Goal: Find specific page/section: Find specific page/section

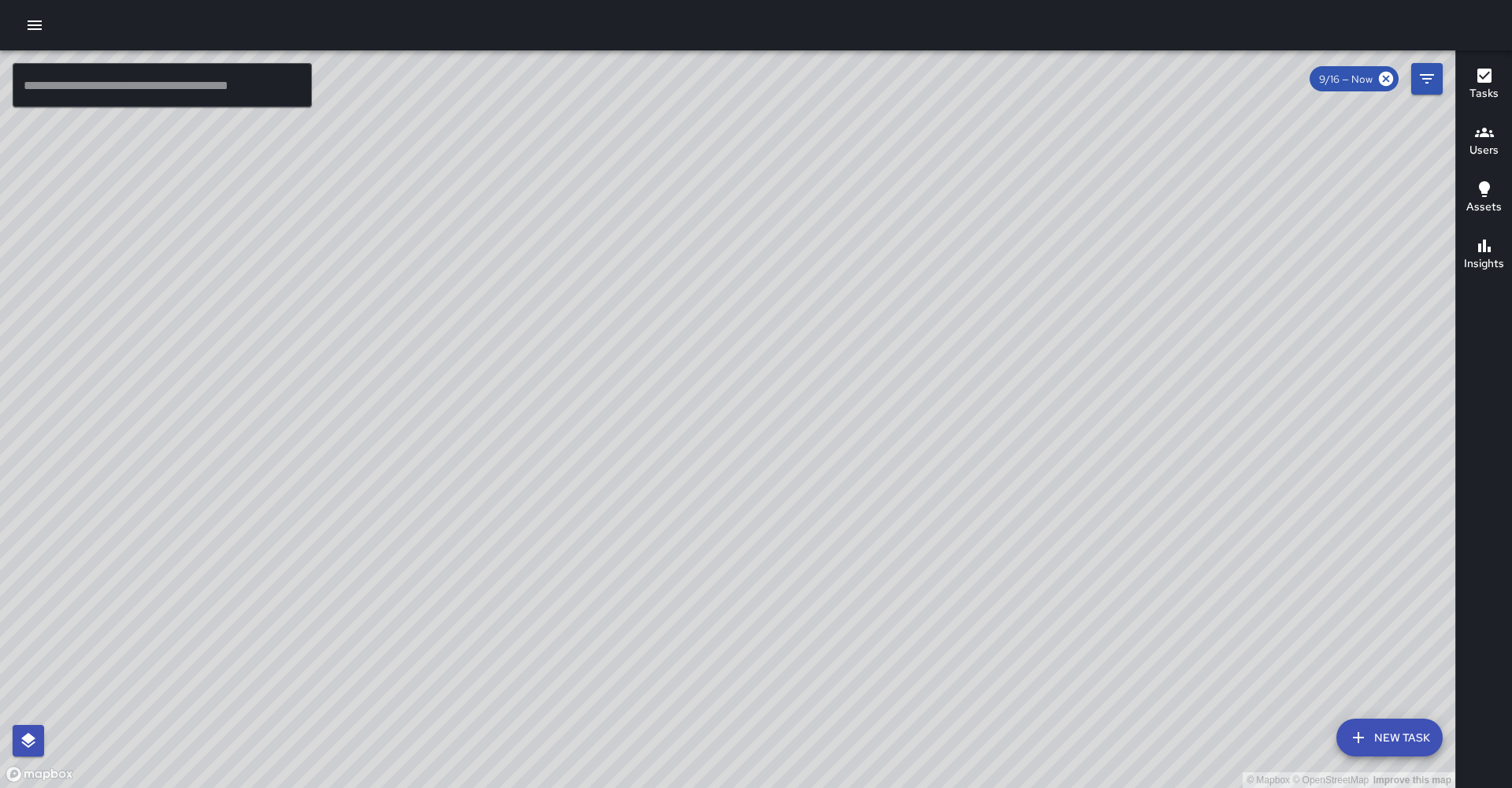
drag, startPoint x: 740, startPoint y: 558, endPoint x: 728, endPoint y: 317, distance: 241.3
click at [694, 314] on div "© Mapbox © OpenStreetMap Improve this map" at bounding box center [727, 419] width 1455 height 737
drag, startPoint x: 815, startPoint y: 330, endPoint x: 695, endPoint y: 439, distance: 162.1
click at [694, 439] on div "© Mapbox © OpenStreetMap Improve this map" at bounding box center [727, 419] width 1455 height 737
click at [129, 87] on input "text" at bounding box center [162, 85] width 299 height 44
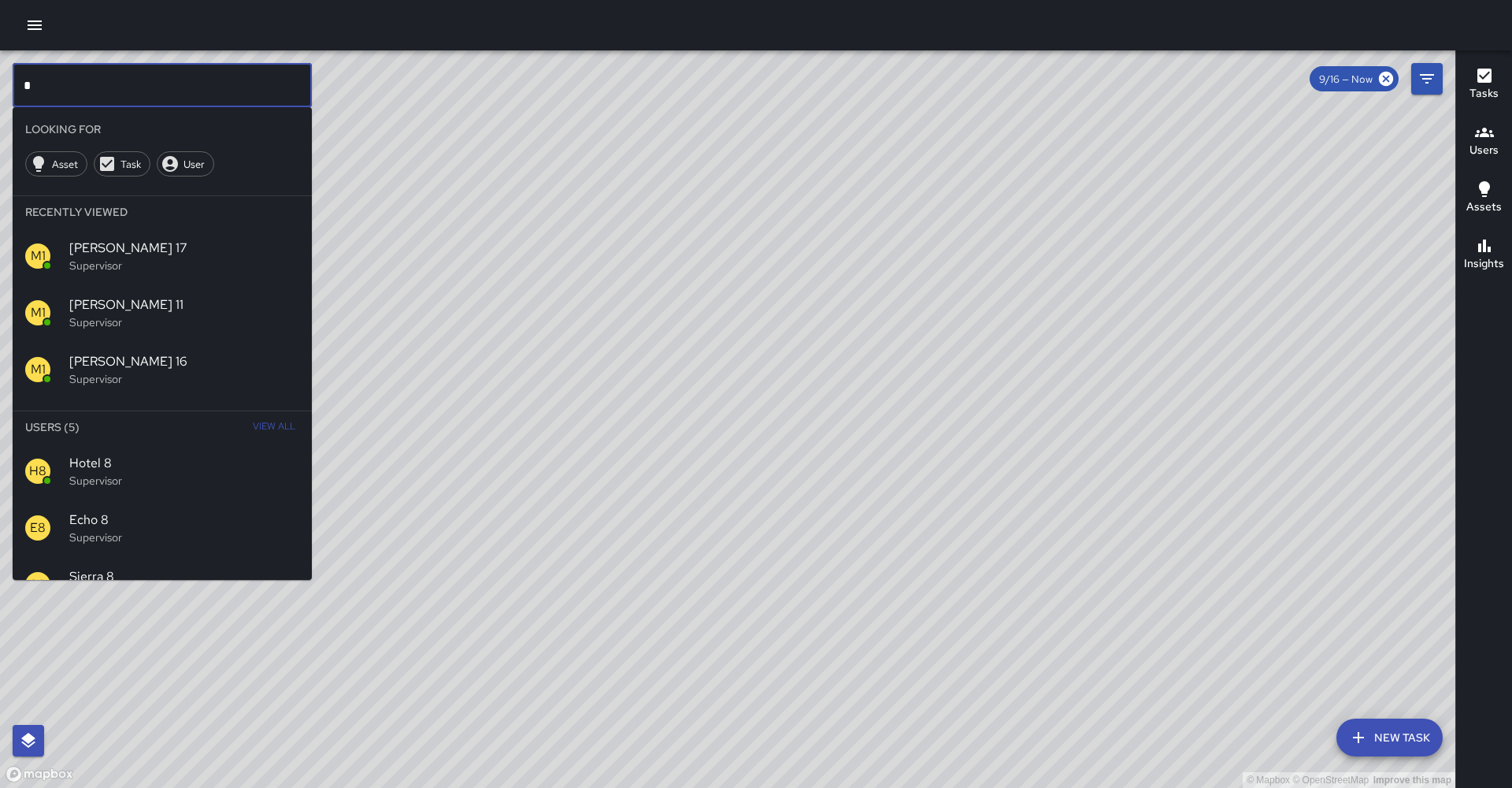
click at [168, 556] on div "S8 Sierra 8 Supervisor" at bounding box center [162, 584] width 299 height 57
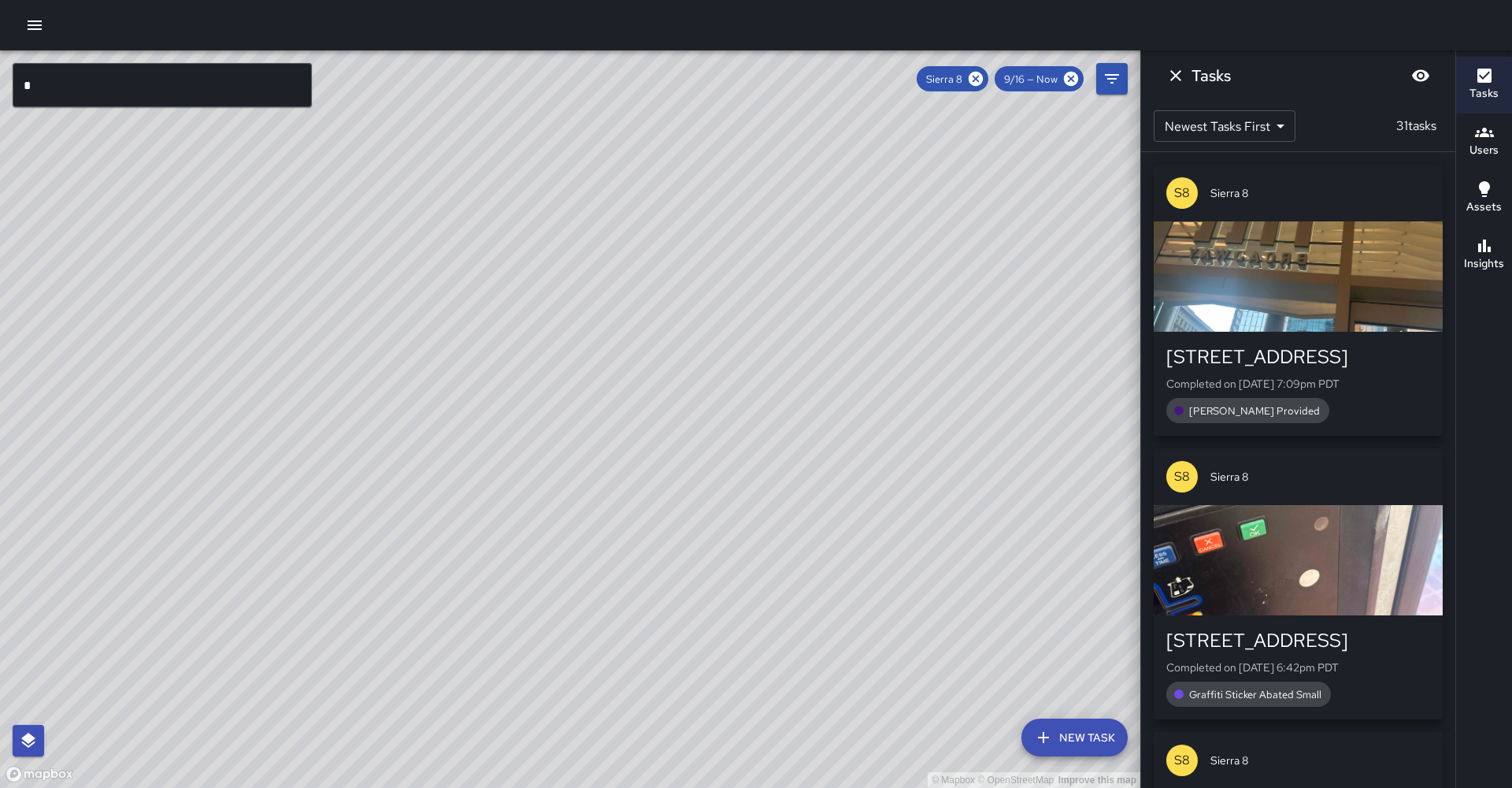
drag, startPoint x: 697, startPoint y: 473, endPoint x: 839, endPoint y: 334, distance: 198.7
click at [694, 190] on div "© Mapbox © OpenStreetMap Improve this map" at bounding box center [570, 419] width 1140 height 737
click at [694, 80] on icon at bounding box center [976, 79] width 14 height 14
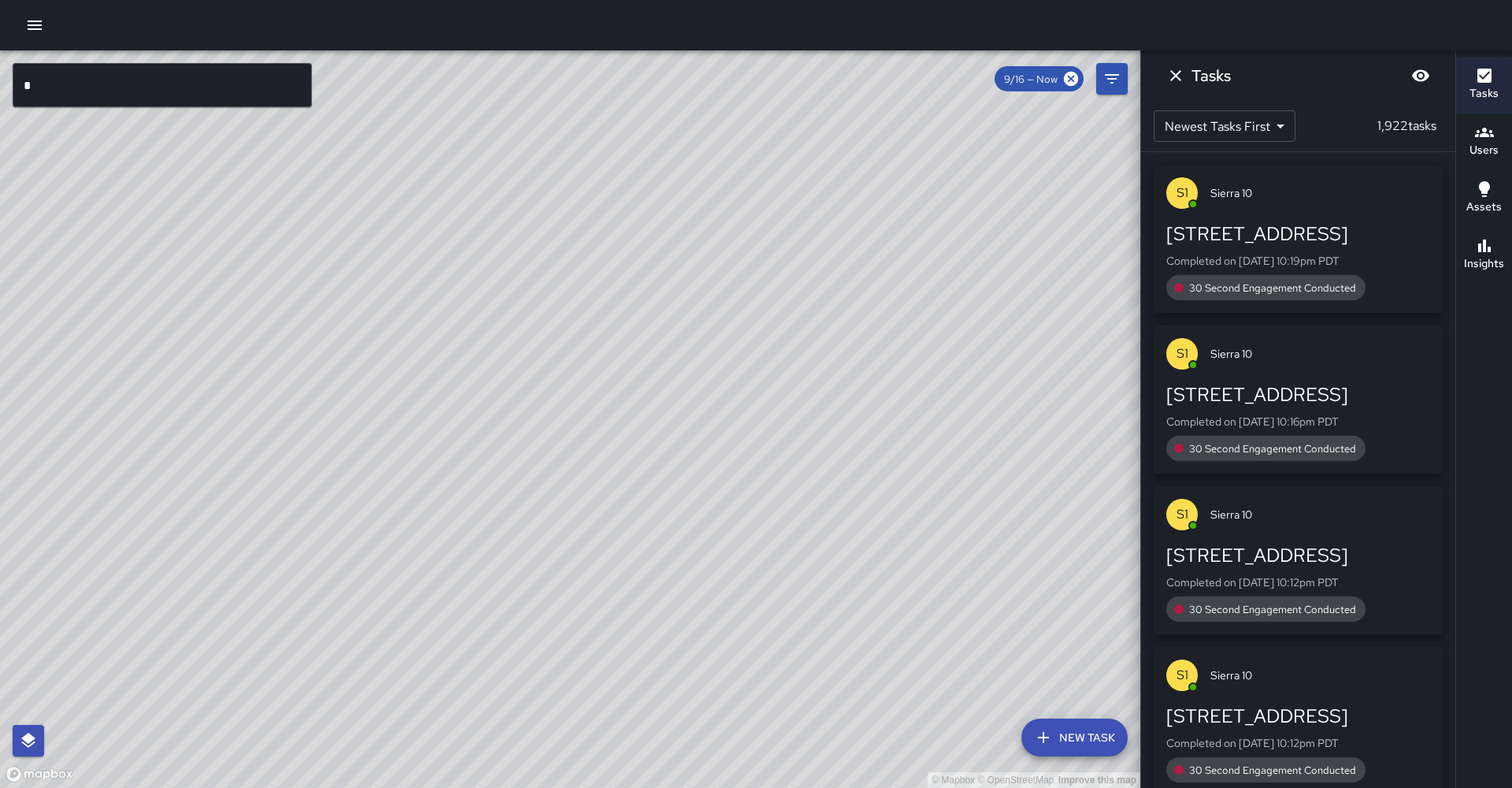
click at [78, 86] on input "*" at bounding box center [162, 85] width 299 height 44
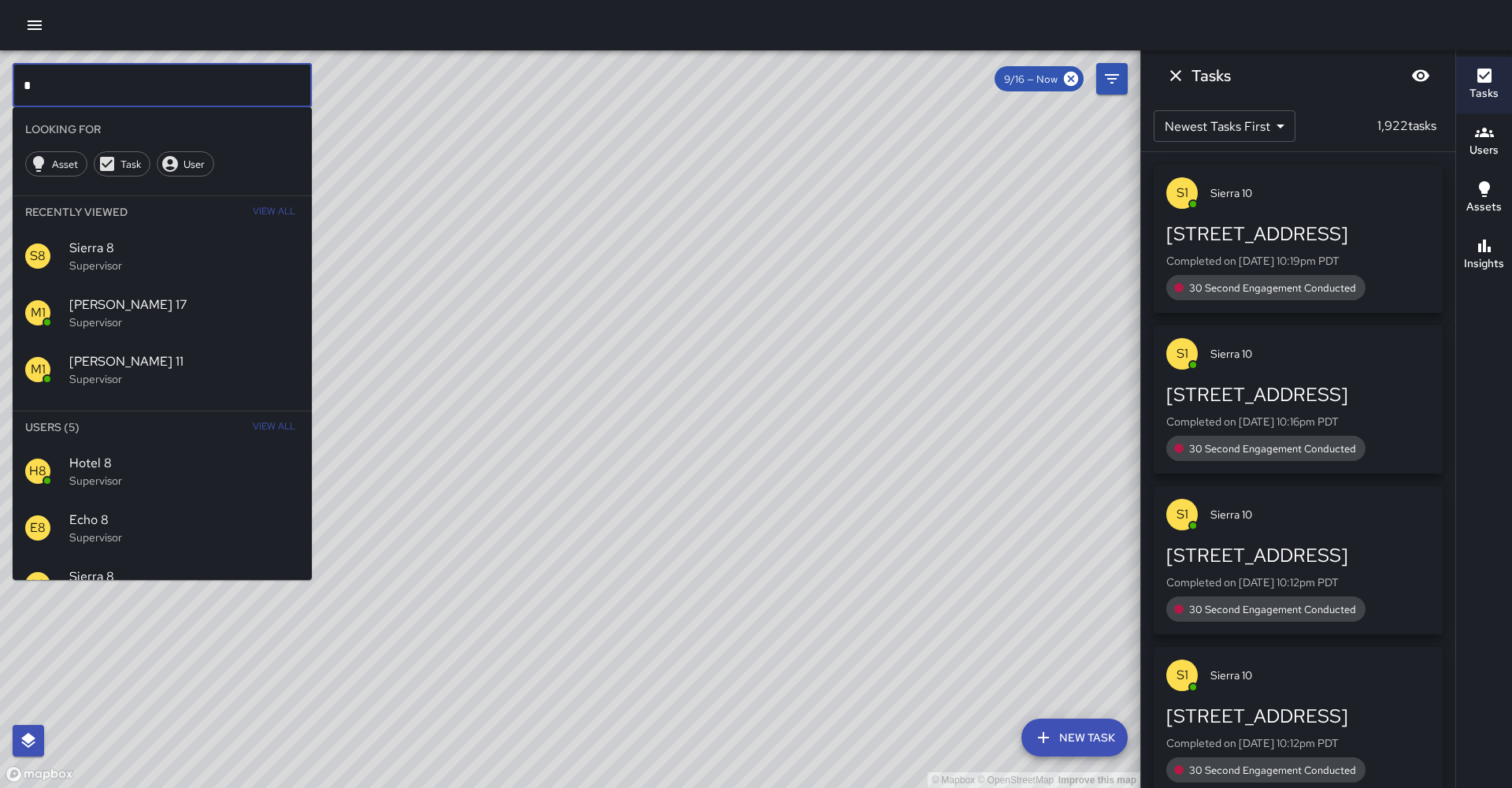
click at [78, 86] on input "*" at bounding box center [162, 85] width 299 height 44
type input "*"
click at [153, 454] on span "Sierra 9" at bounding box center [184, 463] width 230 height 19
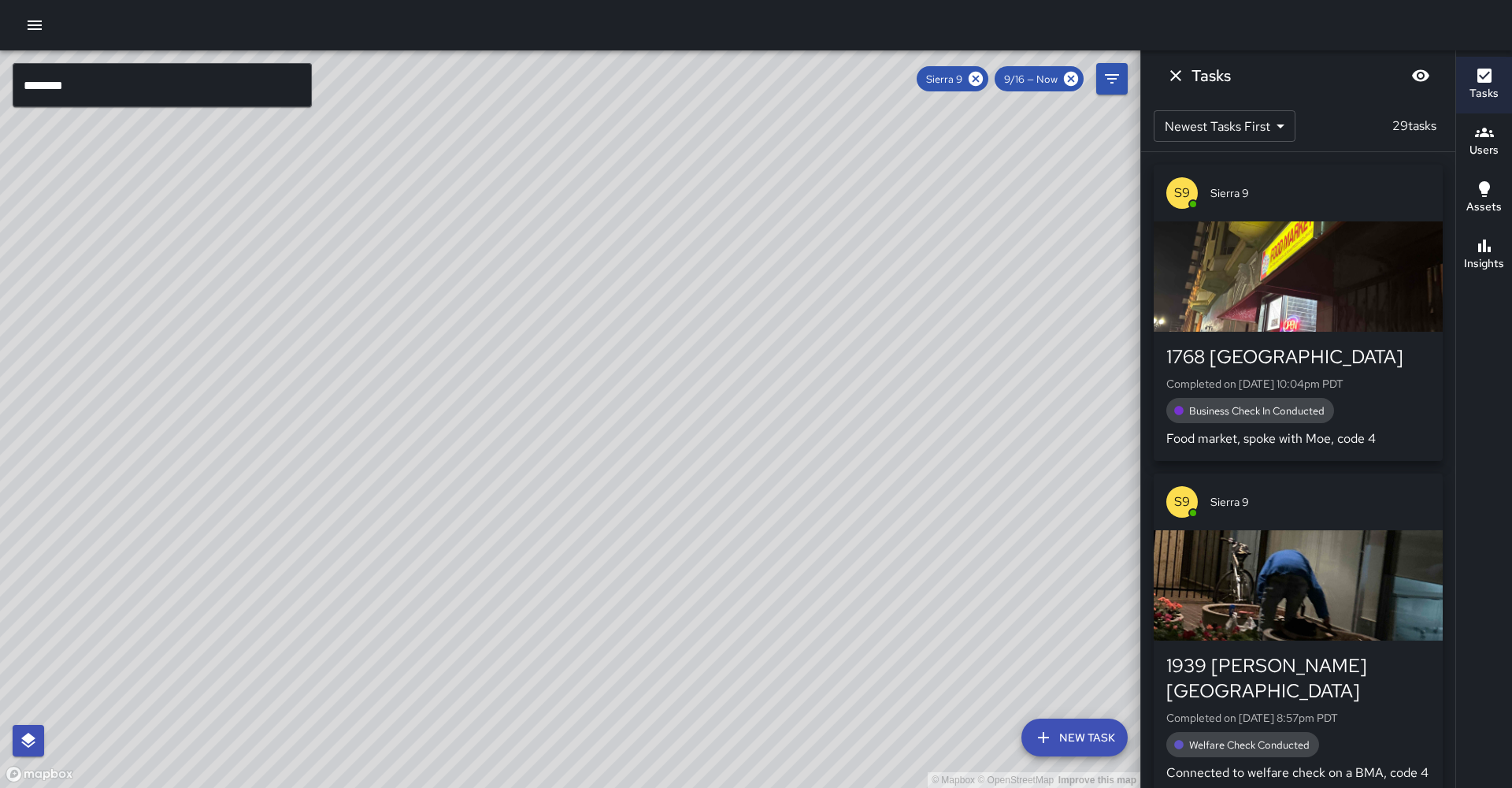
drag, startPoint x: 831, startPoint y: 303, endPoint x: 678, endPoint y: 469, distance: 225.8
click at [579, 608] on div "© Mapbox © OpenStreetMap Improve this map" at bounding box center [570, 419] width 1140 height 737
drag, startPoint x: 772, startPoint y: 378, endPoint x: 563, endPoint y: 608, distance: 310.8
click at [563, 608] on div "© Mapbox © OpenStreetMap Improve this map" at bounding box center [570, 419] width 1140 height 737
click at [694, 80] on icon at bounding box center [976, 79] width 14 height 14
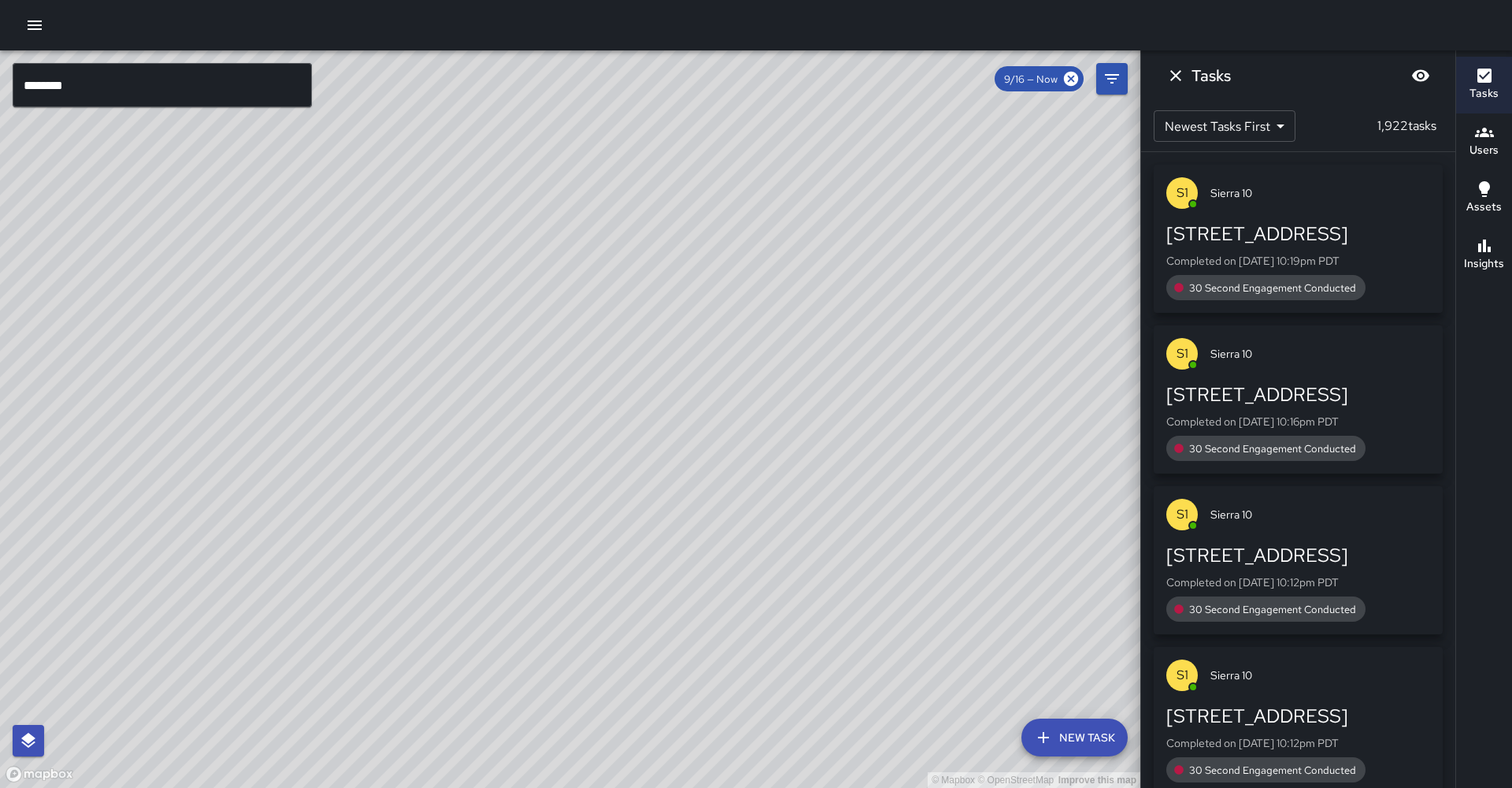
click at [78, 88] on input "********" at bounding box center [162, 85] width 299 height 44
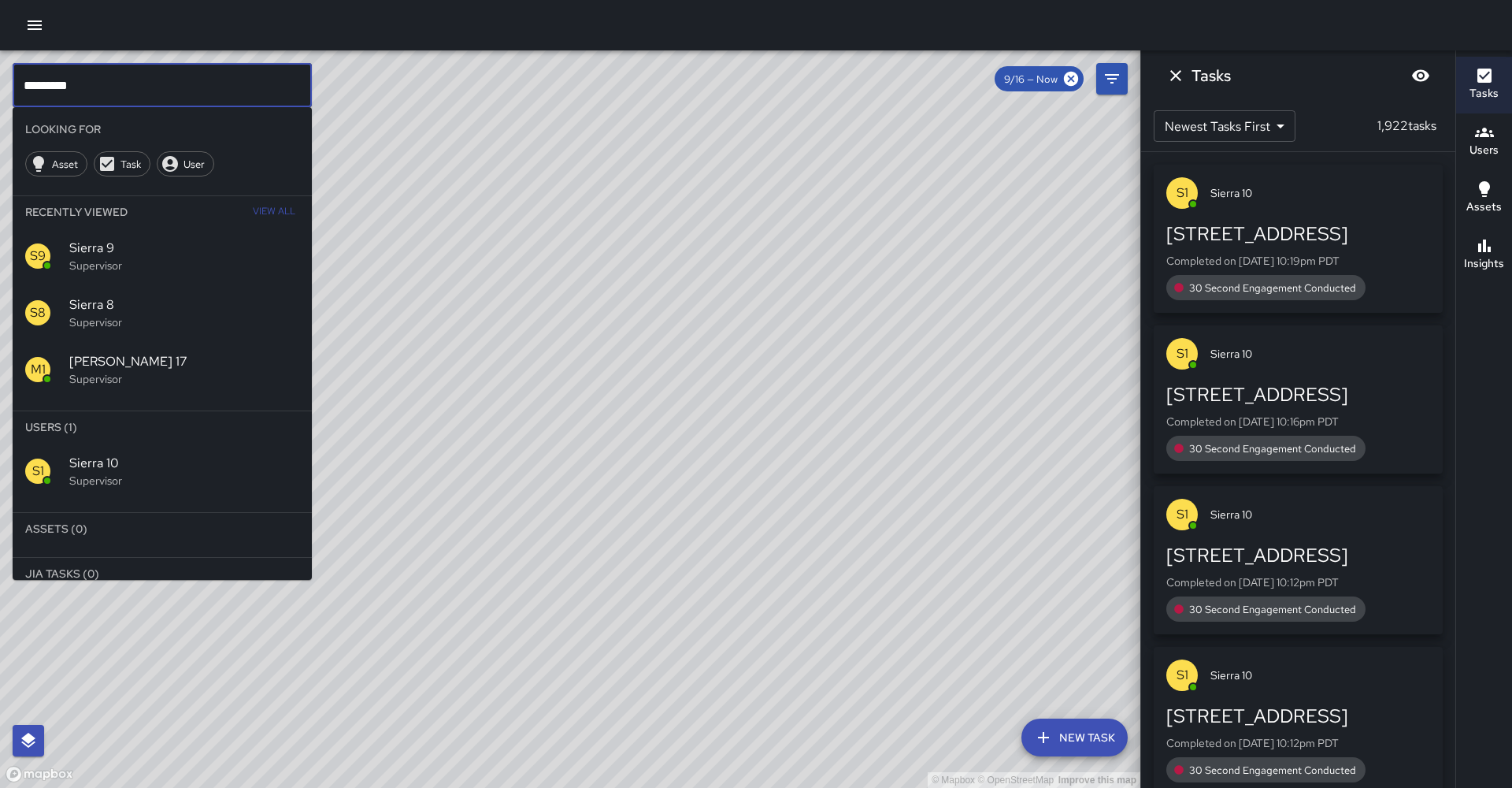
click at [168, 454] on span "Sierra 10" at bounding box center [184, 463] width 230 height 19
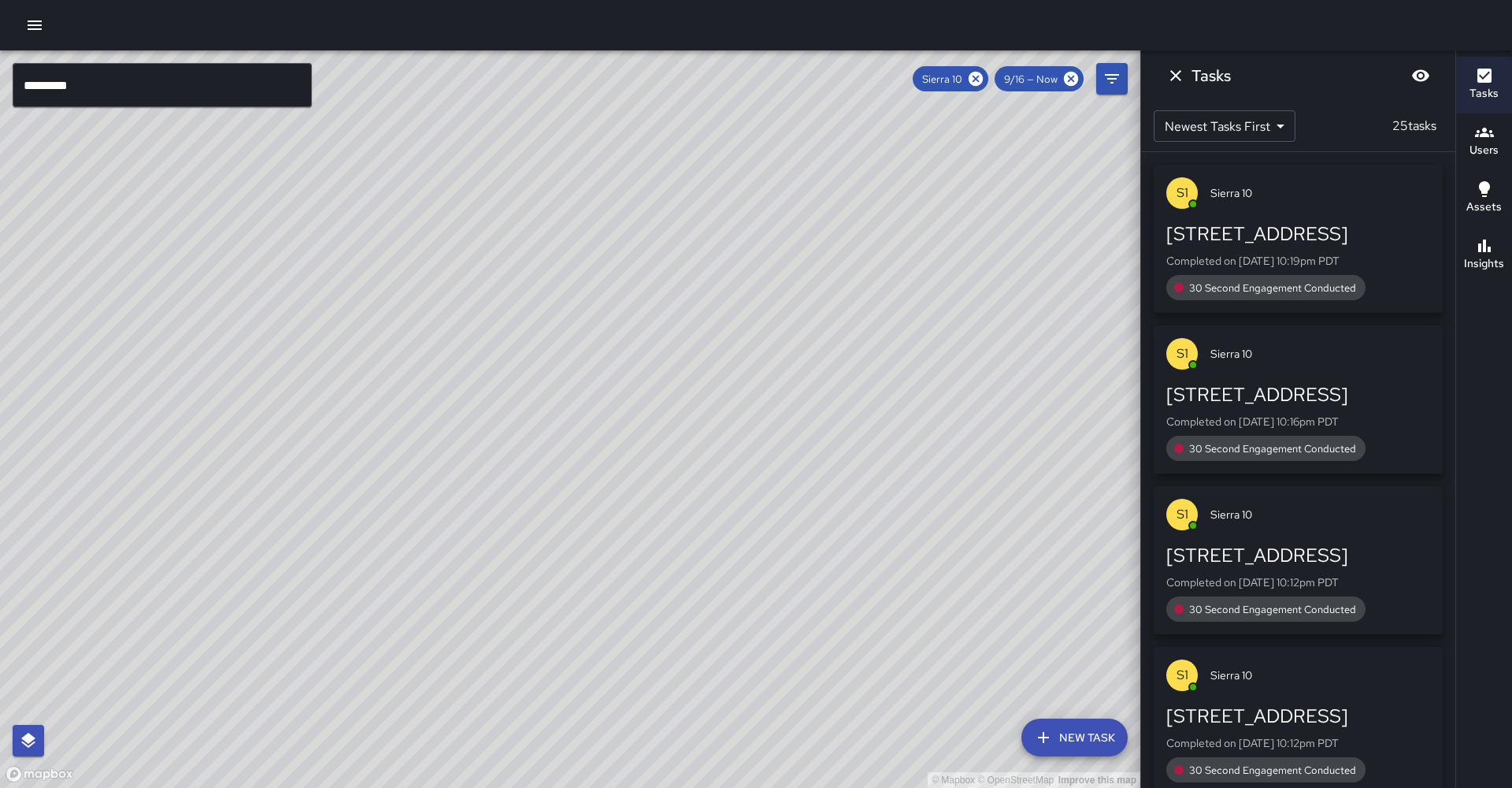
drag, startPoint x: 478, startPoint y: 528, endPoint x: 660, endPoint y: 256, distance: 327.3
click at [660, 256] on div "© Mapbox © OpenStreetMap Improve this map" at bounding box center [570, 419] width 1140 height 737
click at [694, 79] on icon at bounding box center [976, 79] width 14 height 14
click at [137, 91] on input "*********" at bounding box center [162, 85] width 299 height 44
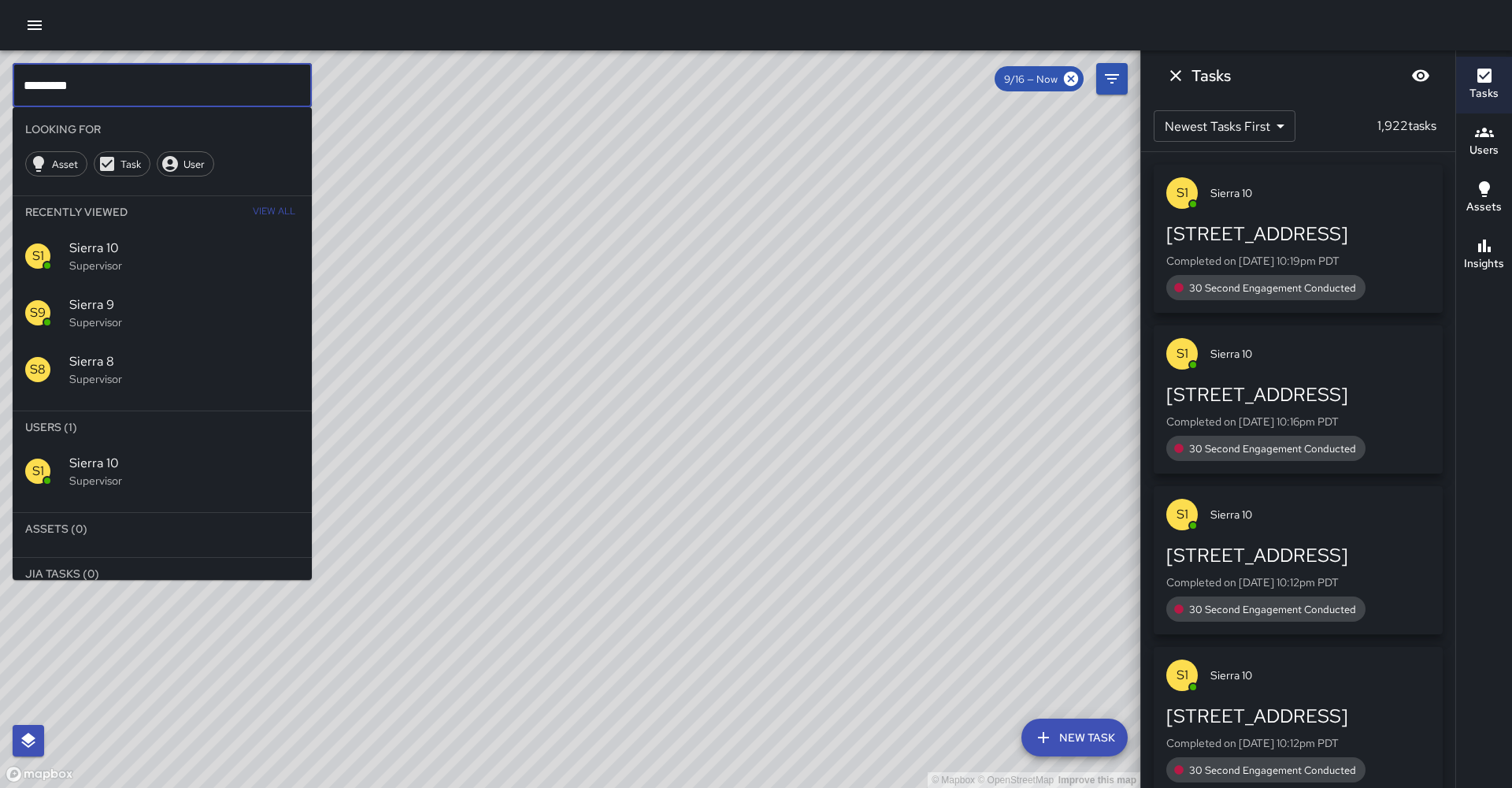
click at [137, 91] on input "*********" at bounding box center [162, 85] width 299 height 44
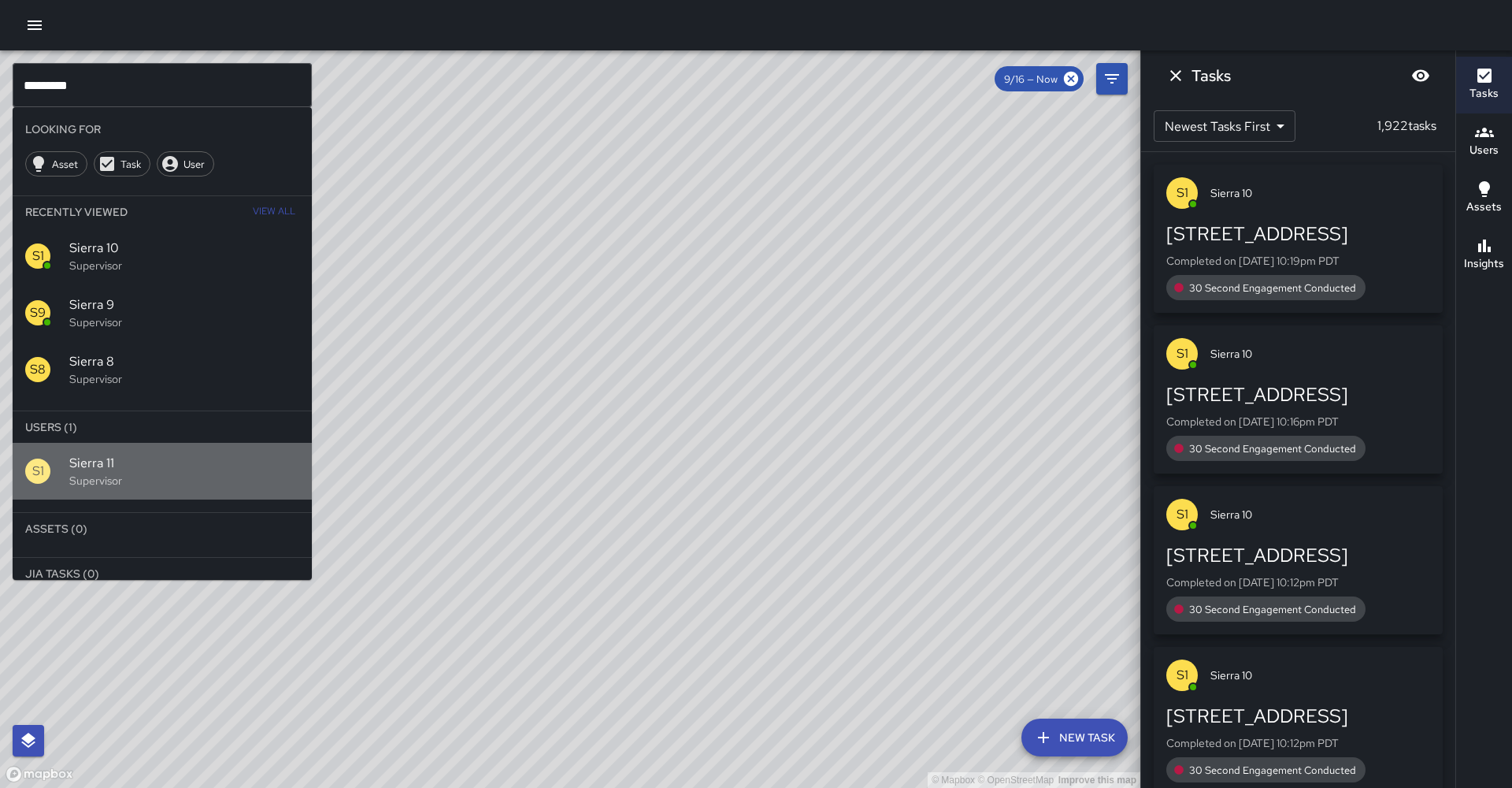
drag, startPoint x: 105, startPoint y: 437, endPoint x: 145, endPoint y: 434, distance: 40.1
click at [105, 473] on p "Supervisor" at bounding box center [184, 481] width 230 height 16
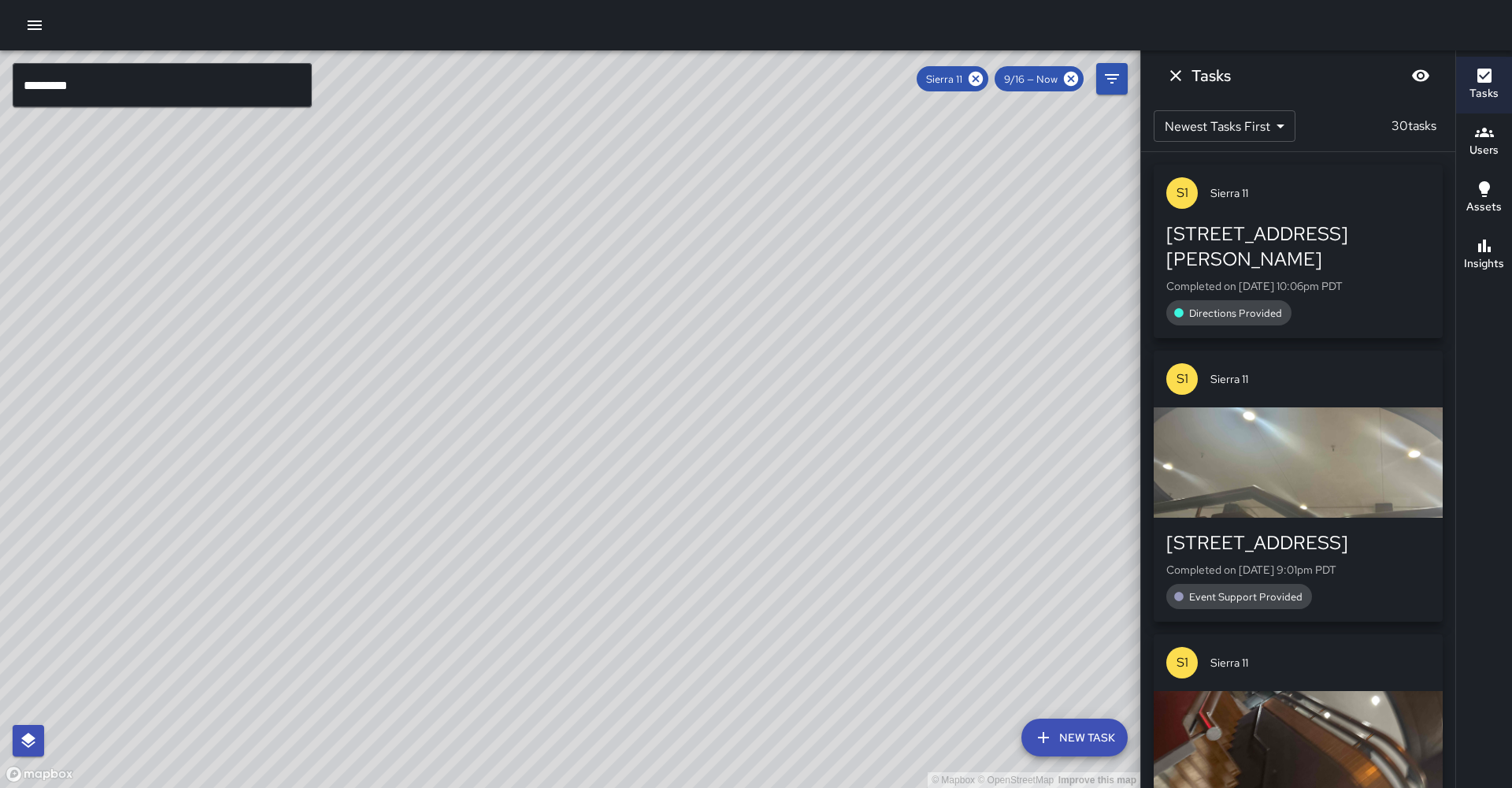
drag, startPoint x: 559, startPoint y: 435, endPoint x: 307, endPoint y: 661, distance: 338.5
click at [307, 661] on div "© Mapbox © OpenStreetMap Improve this map" at bounding box center [570, 419] width 1140 height 737
drag, startPoint x: 507, startPoint y: 371, endPoint x: 519, endPoint y: 583, distance: 212.3
click at [519, 583] on div "© Mapbox © OpenStreetMap Improve this map" at bounding box center [570, 419] width 1140 height 737
drag, startPoint x: 827, startPoint y: 267, endPoint x: 909, endPoint y: 44, distance: 237.6
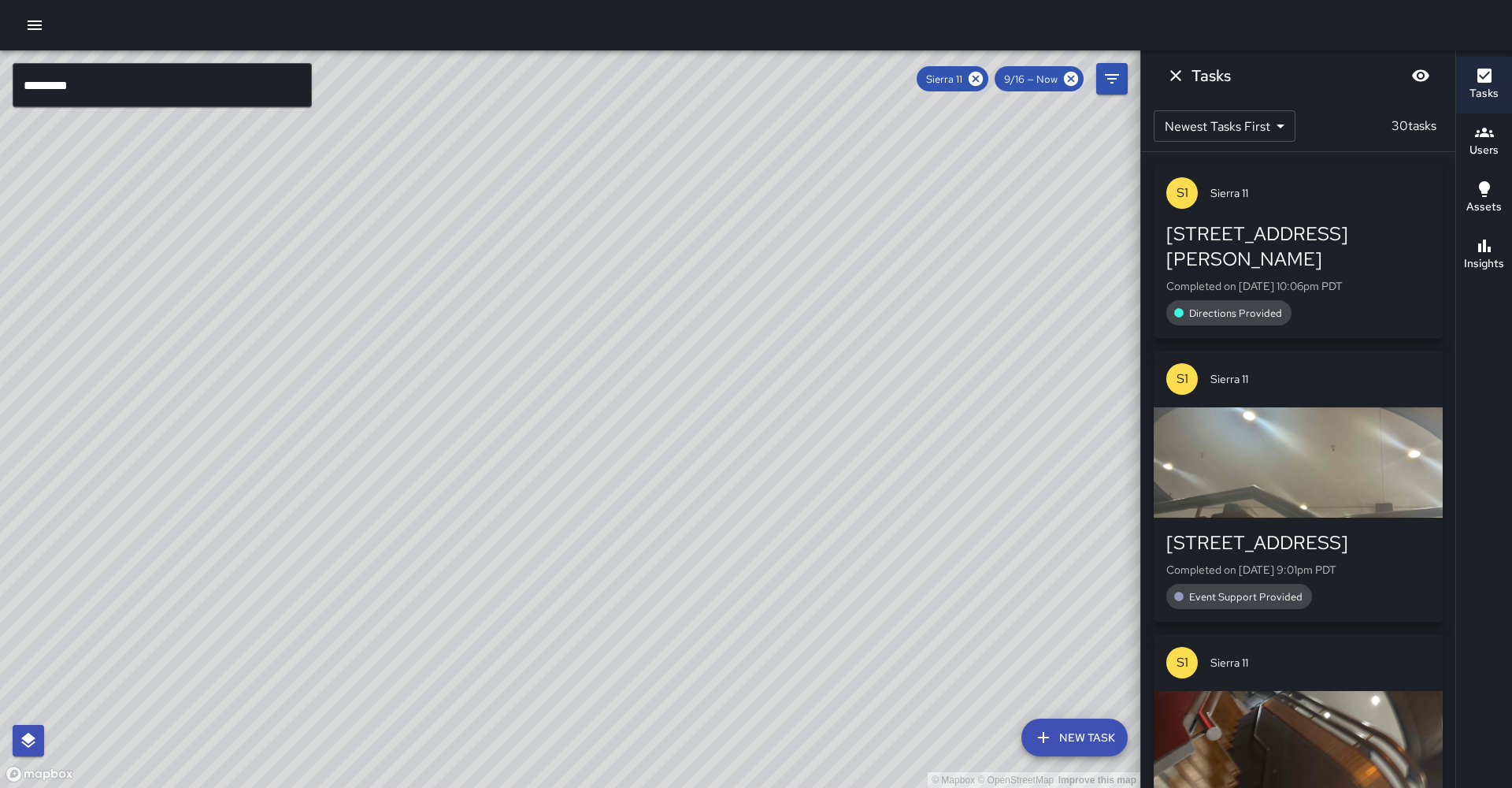
click at [694, 109] on div "© Mapbox © OpenStreetMap Improve this map" at bounding box center [570, 419] width 1140 height 737
click at [694, 83] on icon at bounding box center [976, 79] width 14 height 14
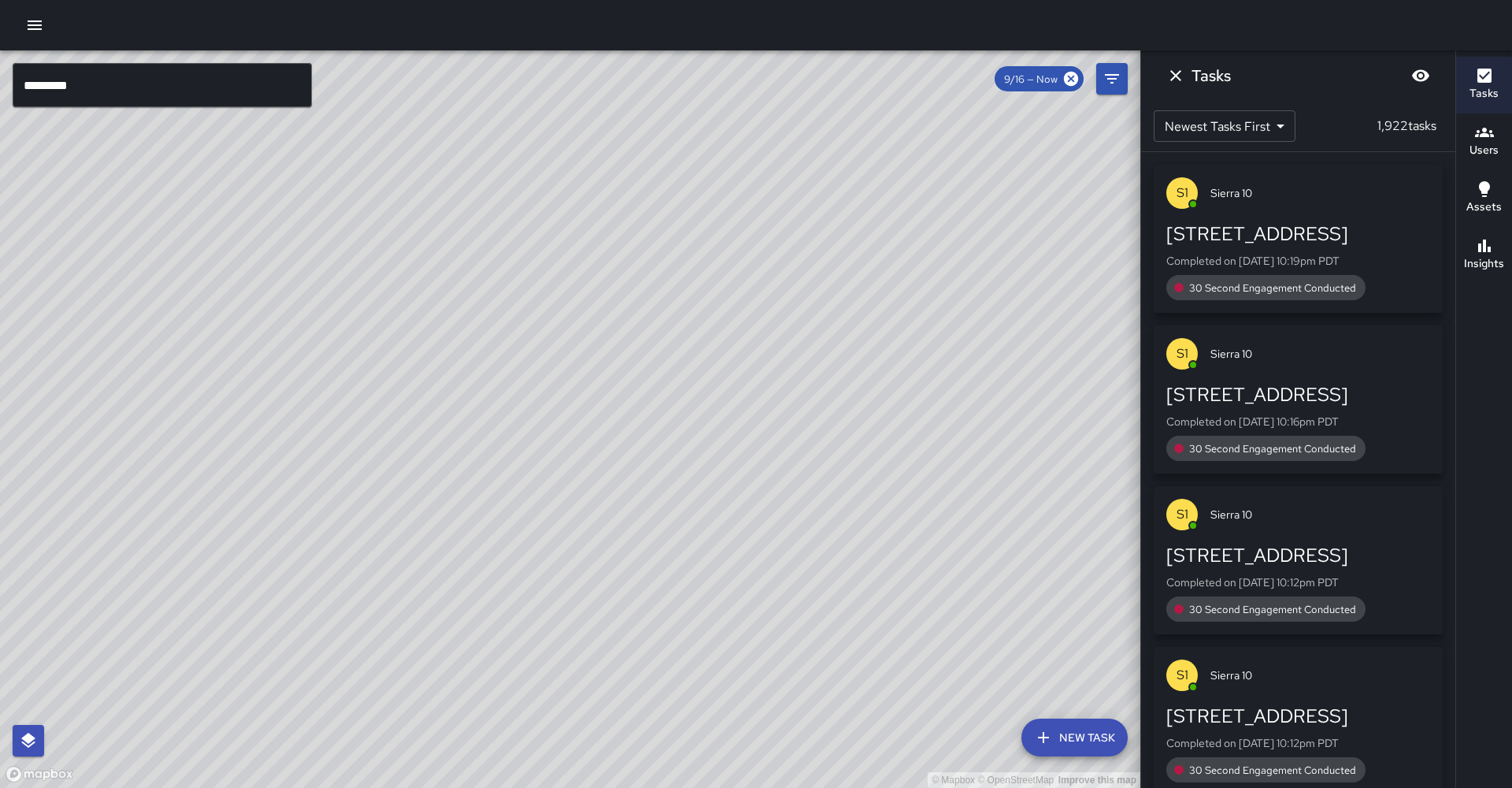
click at [138, 93] on input "*********" at bounding box center [162, 85] width 299 height 44
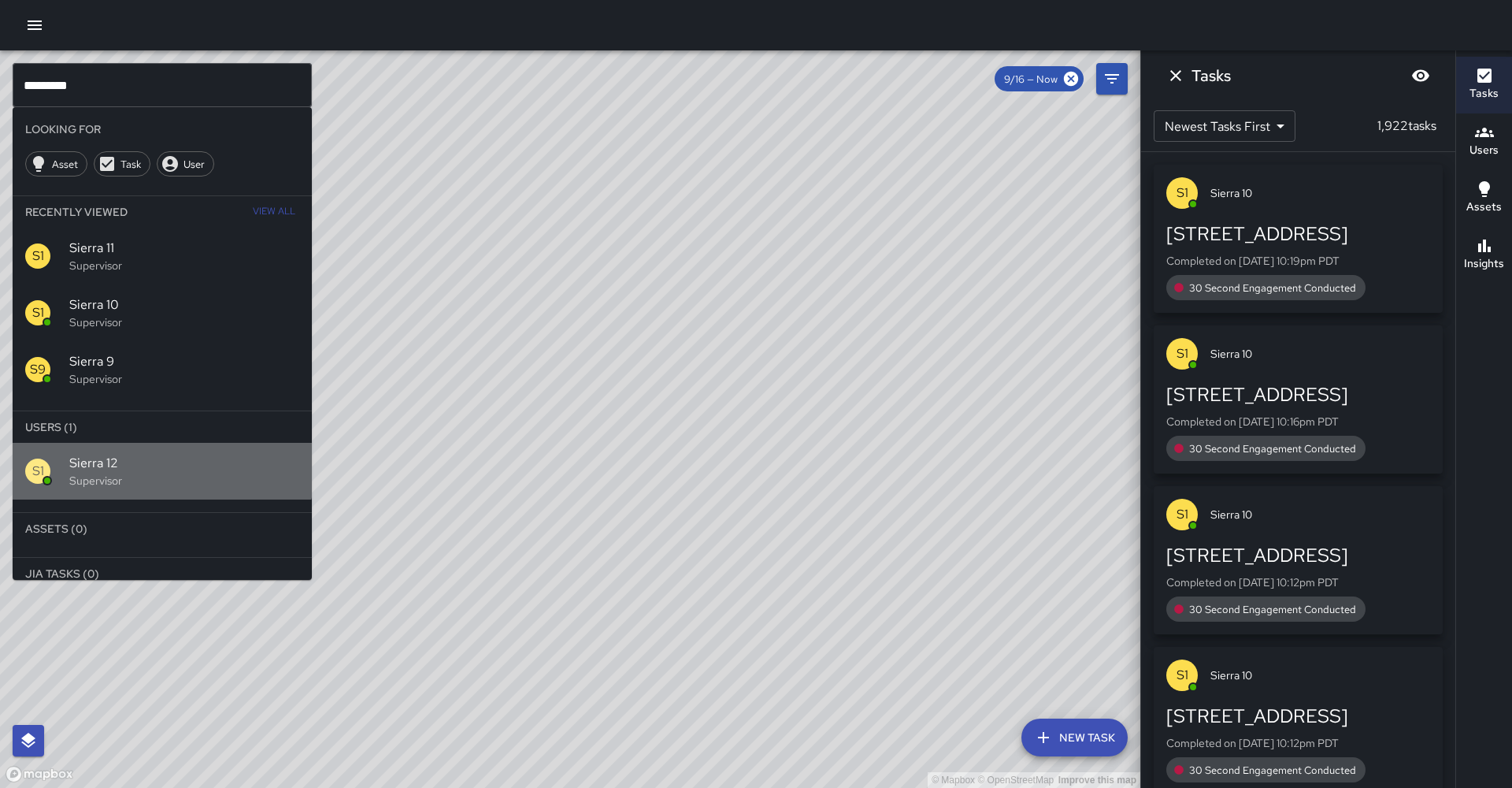
drag, startPoint x: 132, startPoint y: 423, endPoint x: 169, endPoint y: 434, distance: 38.6
click at [132, 454] on span "Sierra 12" at bounding box center [184, 463] width 230 height 19
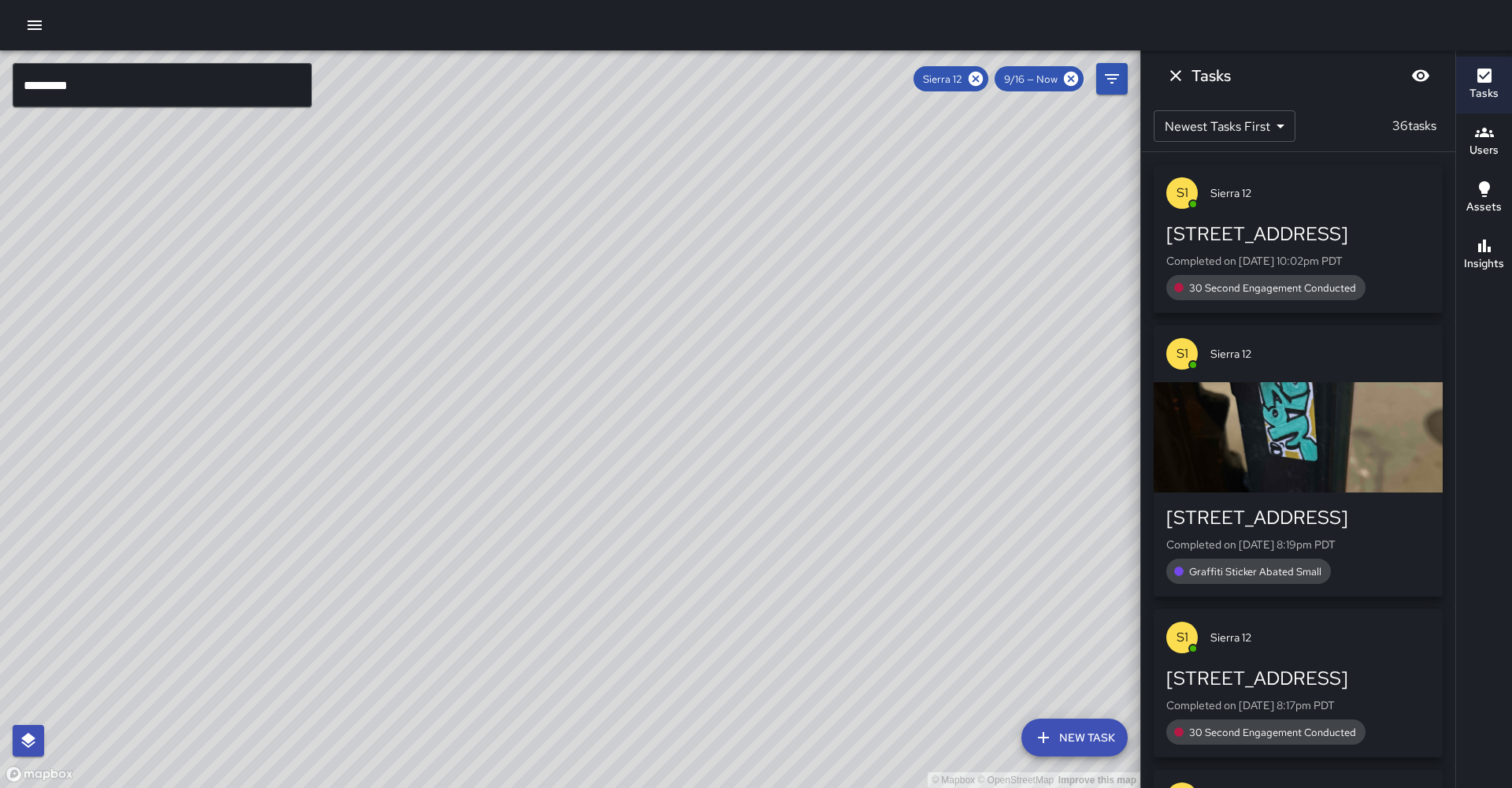
drag, startPoint x: 474, startPoint y: 327, endPoint x: 528, endPoint y: 225, distance: 115.4
click at [533, 218] on div "© Mapbox © OpenStreetMap Improve this map" at bounding box center [570, 419] width 1140 height 737
click at [694, 77] on icon at bounding box center [975, 78] width 17 height 17
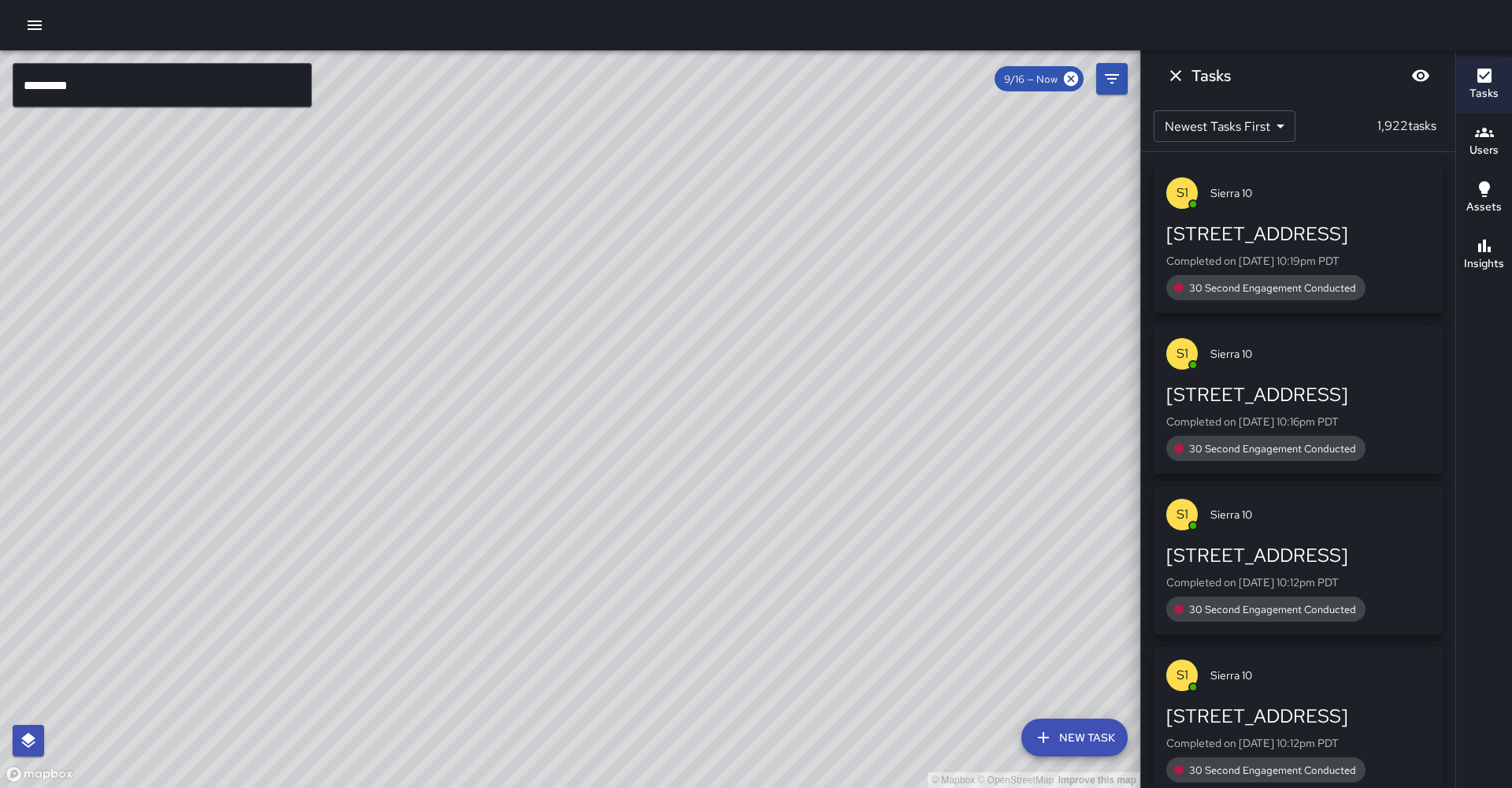
click at [233, 100] on input "*********" at bounding box center [162, 85] width 299 height 44
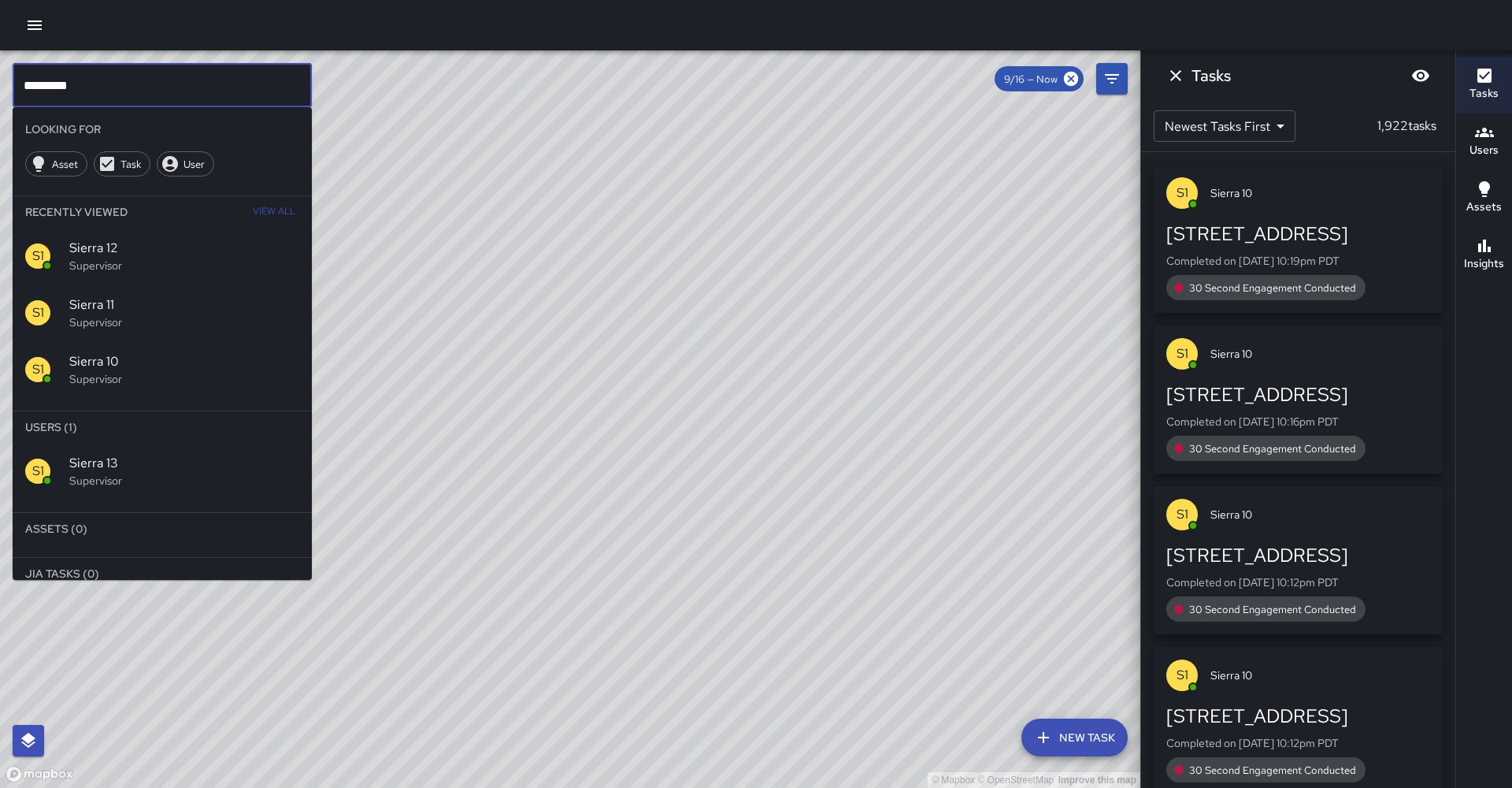
click at [210, 443] on div "S1 Sierra 13 Supervisor" at bounding box center [162, 471] width 299 height 57
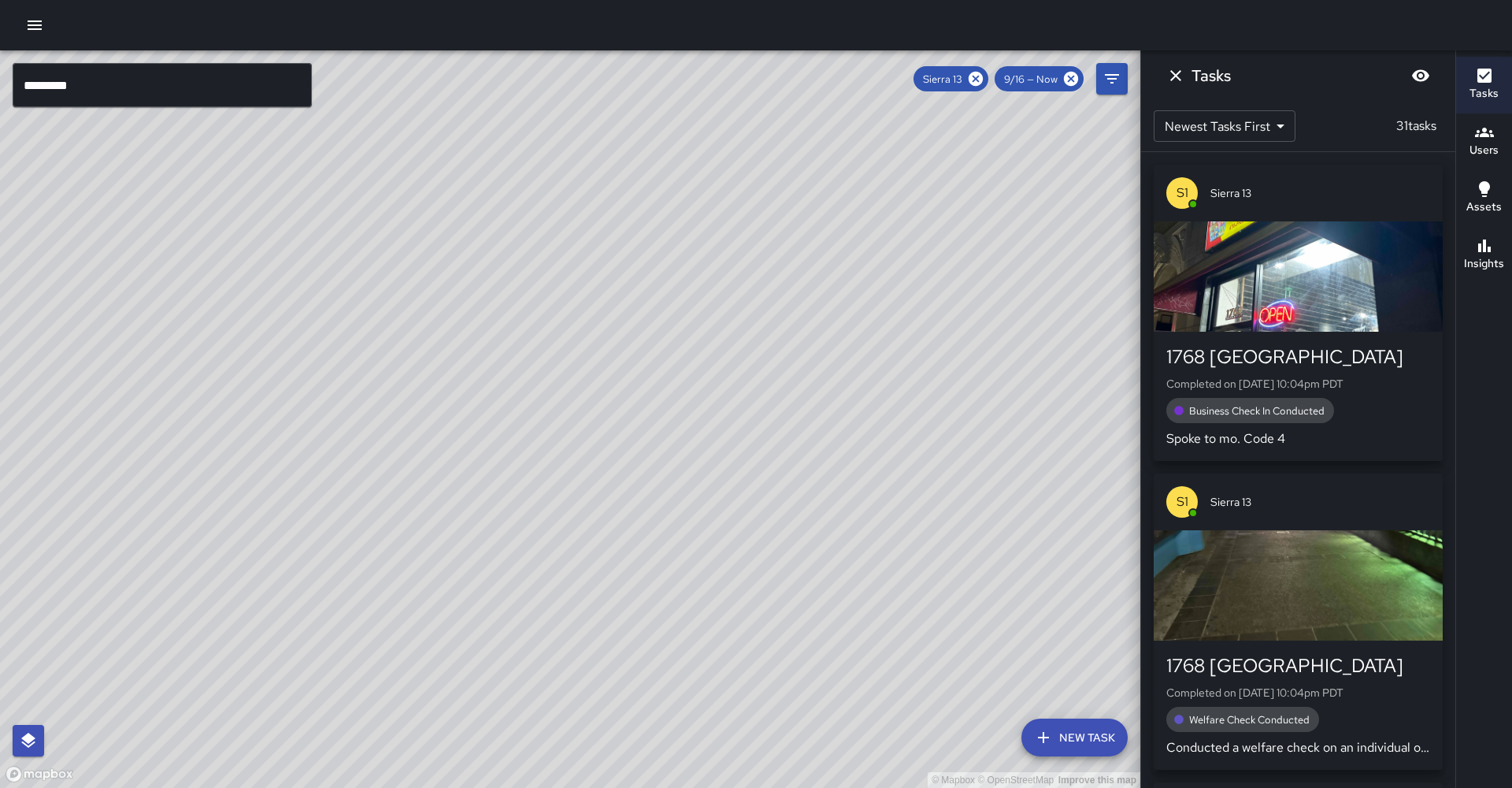
drag, startPoint x: 788, startPoint y: 426, endPoint x: 993, endPoint y: 182, distance: 318.7
click at [694, 177] on div "© Mapbox © OpenStreetMap Improve this map" at bounding box center [570, 419] width 1140 height 737
drag, startPoint x: 786, startPoint y: 433, endPoint x: 831, endPoint y: 374, distance: 74.2
click at [694, 374] on div "© Mapbox © OpenStreetMap Improve this map" at bounding box center [570, 419] width 1140 height 737
click at [694, 82] on icon at bounding box center [976, 79] width 14 height 14
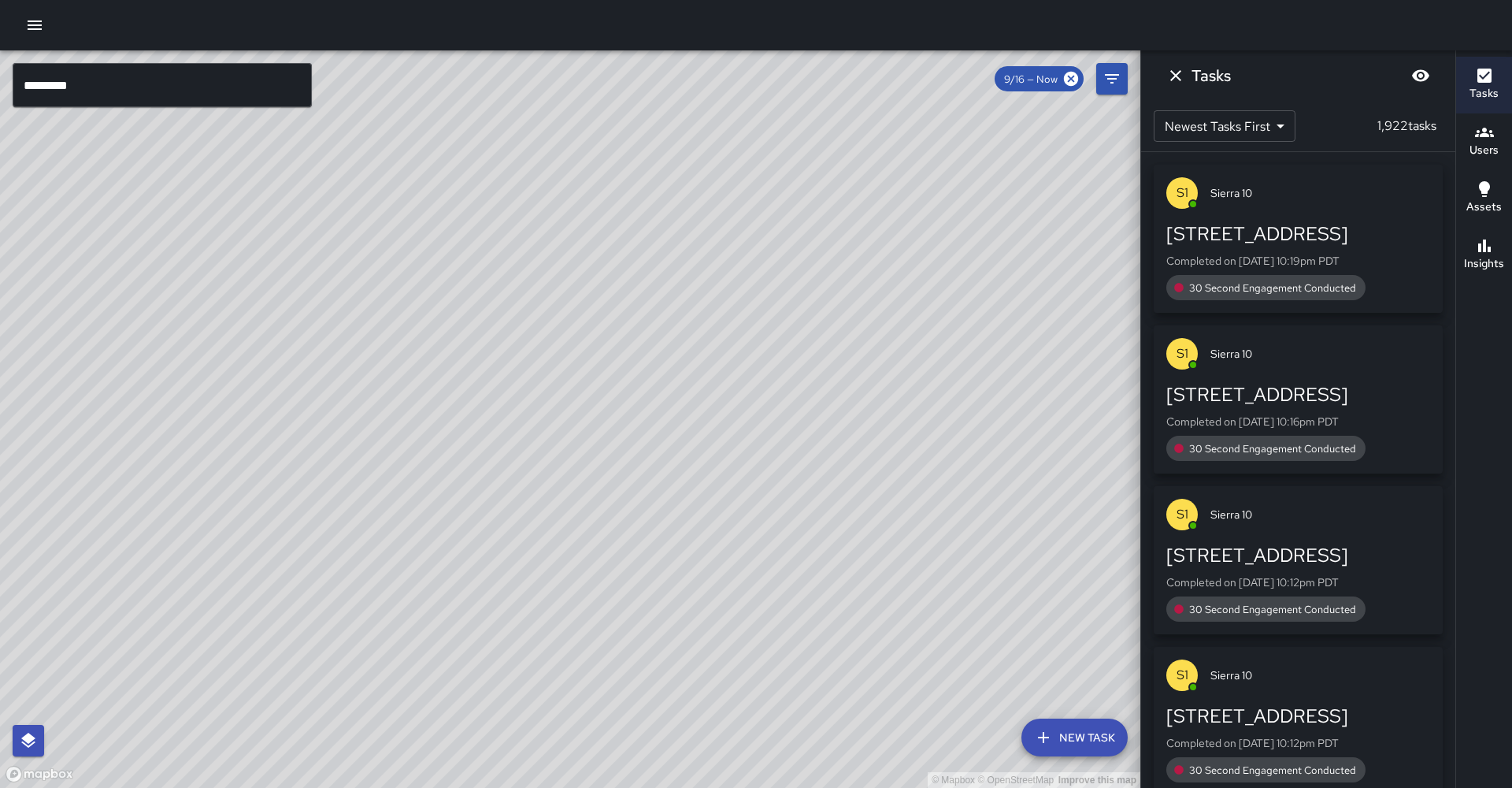
drag, startPoint x: 959, startPoint y: 303, endPoint x: 885, endPoint y: 414, distance: 133.4
click at [694, 414] on div "© Mapbox © OpenStreetMap Improve this map" at bounding box center [570, 419] width 1140 height 737
drag, startPoint x: 888, startPoint y: 316, endPoint x: 834, endPoint y: 400, distance: 99.9
click at [694, 403] on div "© Mapbox © OpenStreetMap Improve this map" at bounding box center [570, 419] width 1140 height 737
drag, startPoint x: 886, startPoint y: 408, endPoint x: 856, endPoint y: 468, distance: 67.1
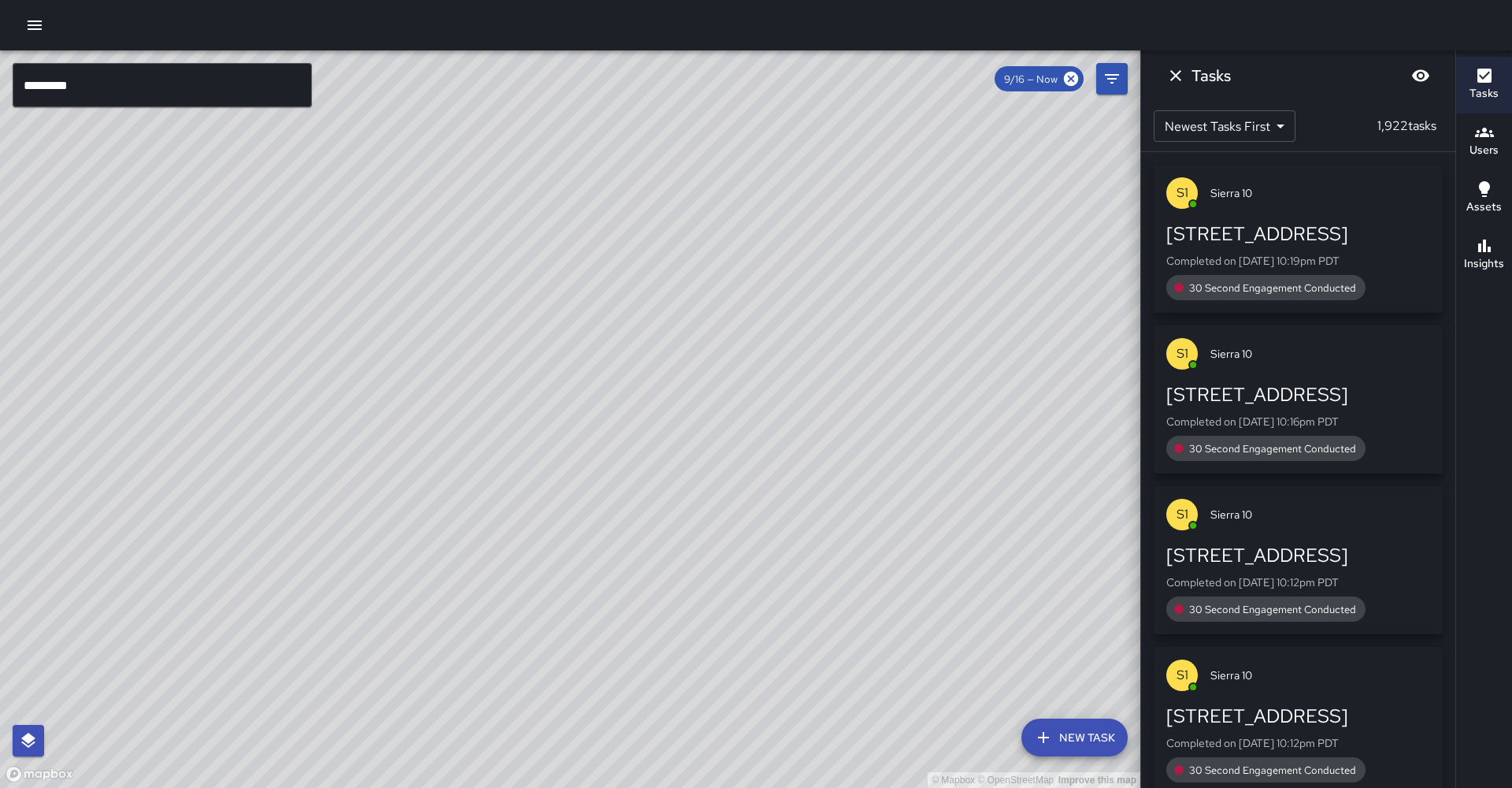
click at [694, 468] on div "© Mapbox © OpenStreetMap Improve this map" at bounding box center [570, 419] width 1140 height 737
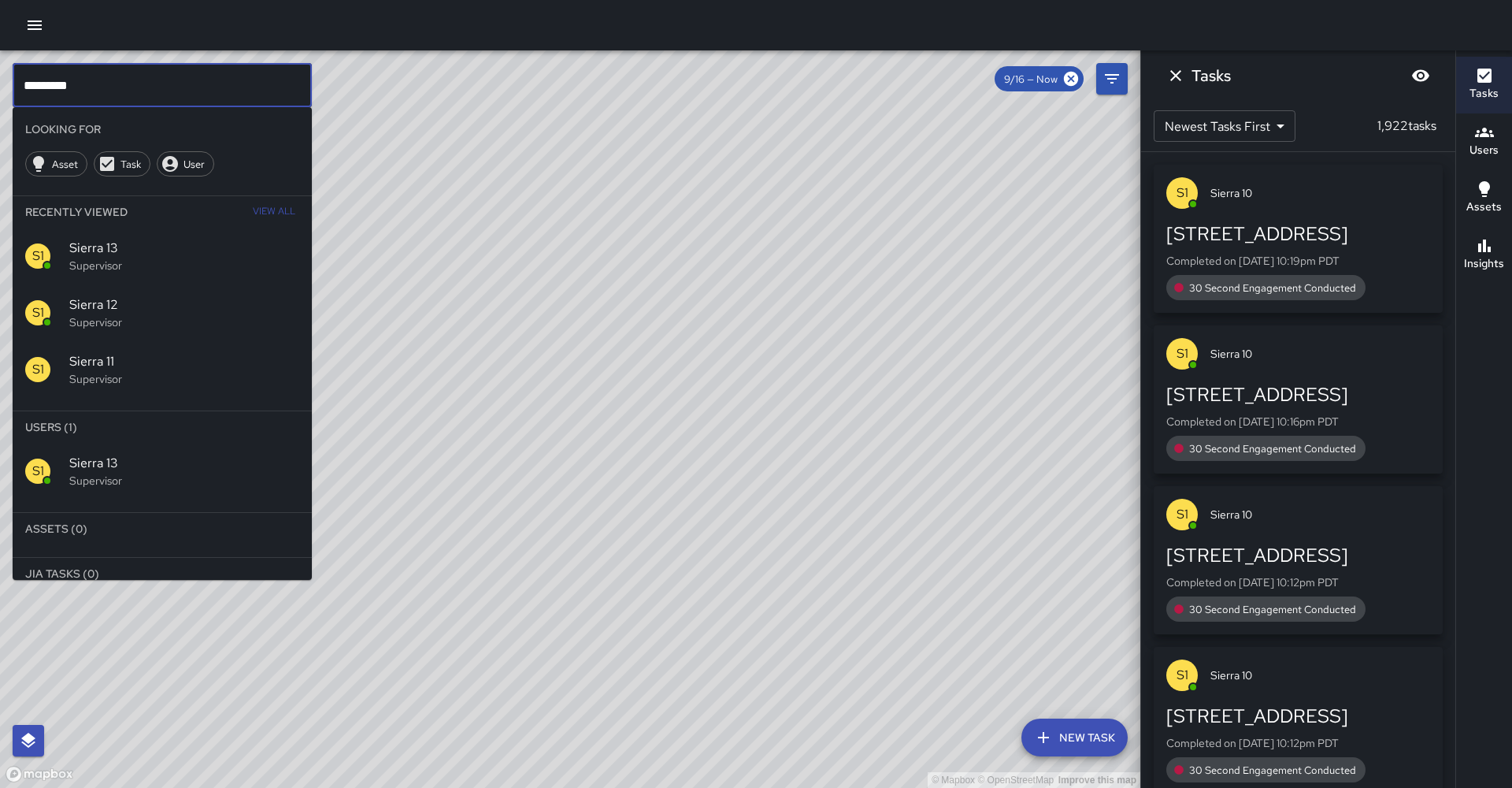
click at [144, 85] on input "*********" at bounding box center [162, 85] width 299 height 44
click at [143, 85] on input "*********" at bounding box center [162, 85] width 299 height 44
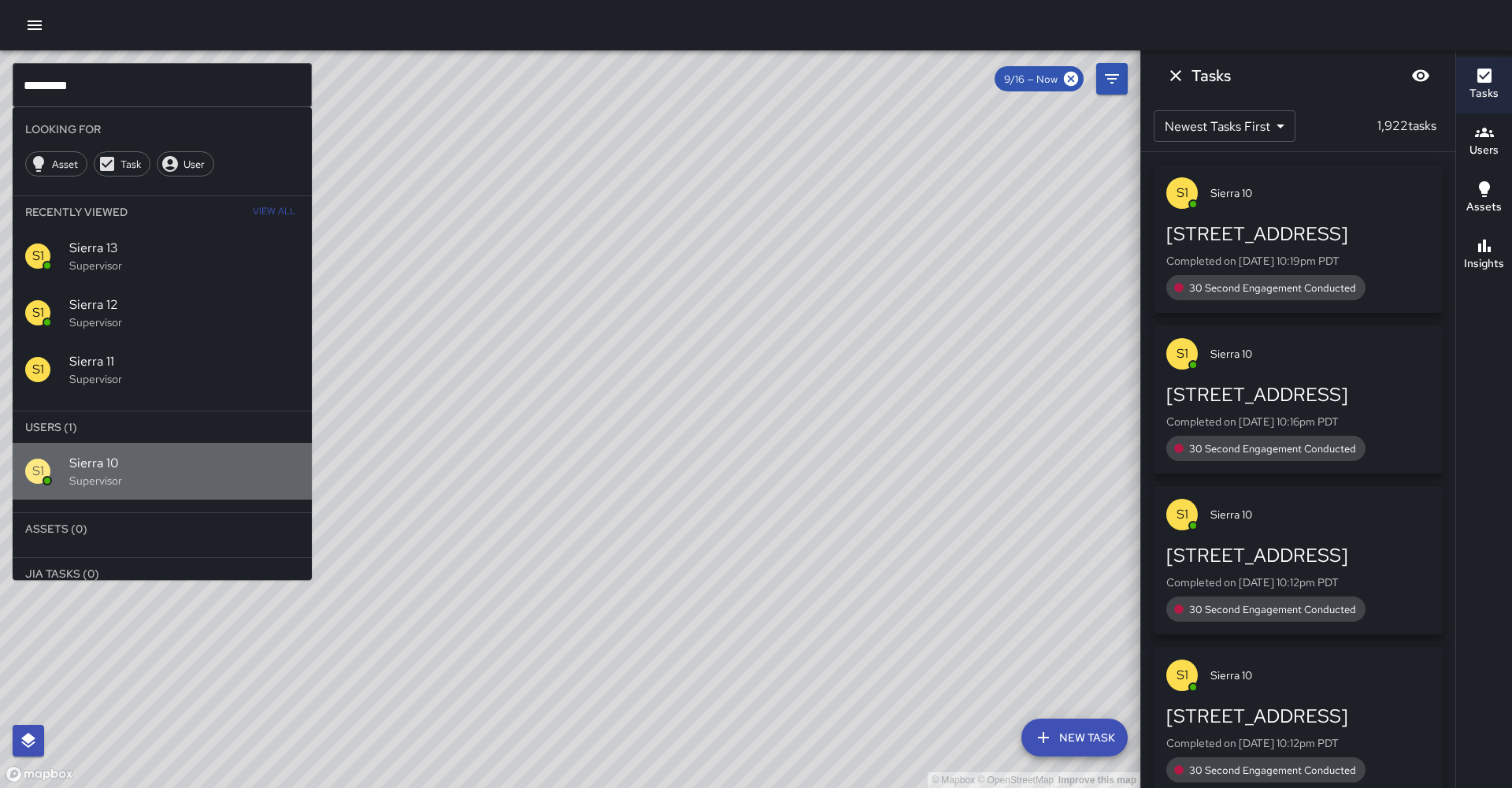
click at [199, 473] on p "Supervisor" at bounding box center [184, 481] width 230 height 16
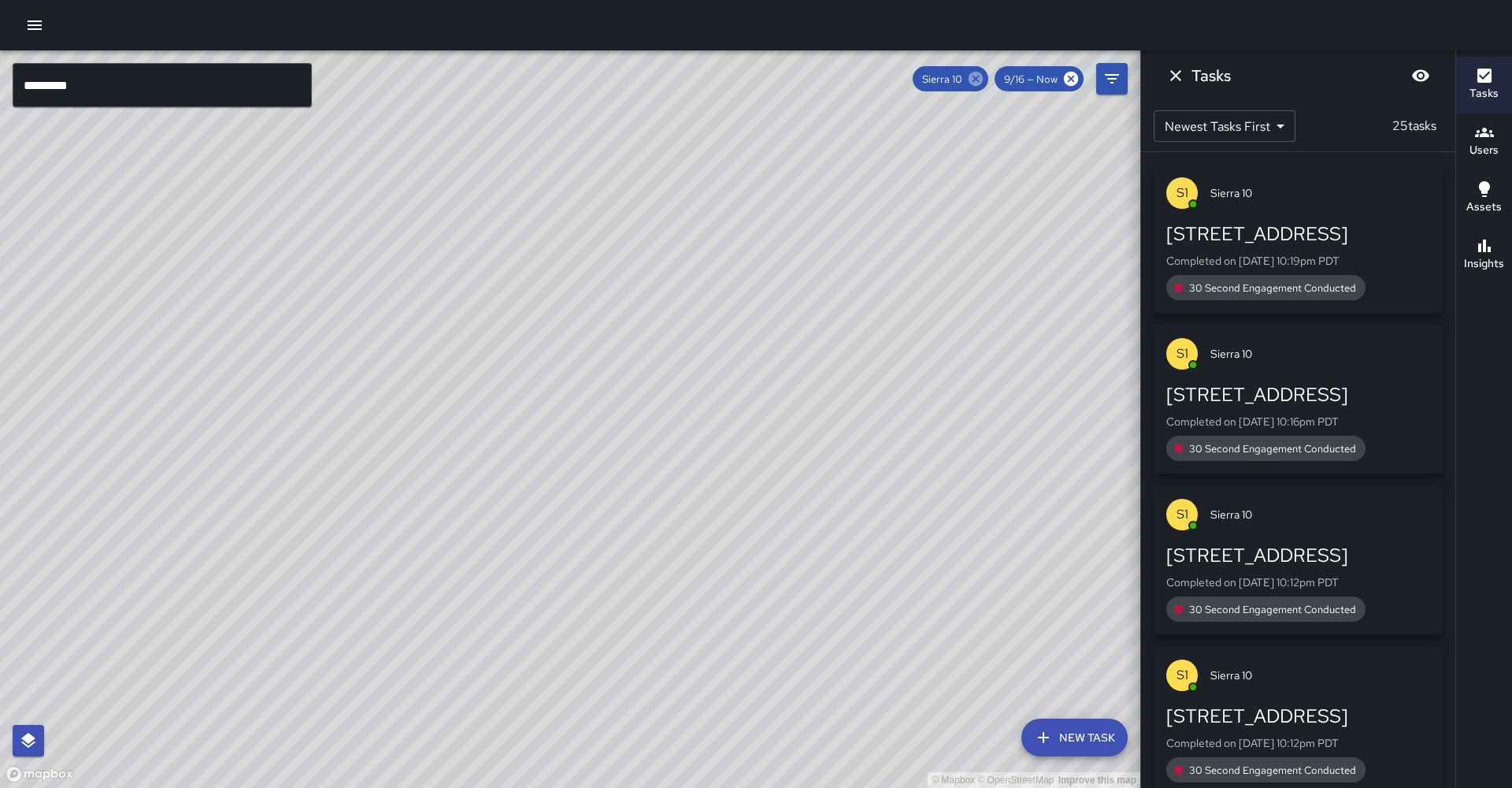
click at [694, 78] on icon at bounding box center [976, 79] width 14 height 14
drag, startPoint x: 946, startPoint y: 254, endPoint x: 822, endPoint y: 244, distance: 124.4
click at [694, 244] on div "© Mapbox © OpenStreetMap Improve this map" at bounding box center [570, 419] width 1140 height 737
drag, startPoint x: 834, startPoint y: 301, endPoint x: 862, endPoint y: 248, distance: 59.9
click at [694, 248] on div "© Mapbox © OpenStreetMap Improve this map" at bounding box center [570, 419] width 1140 height 737
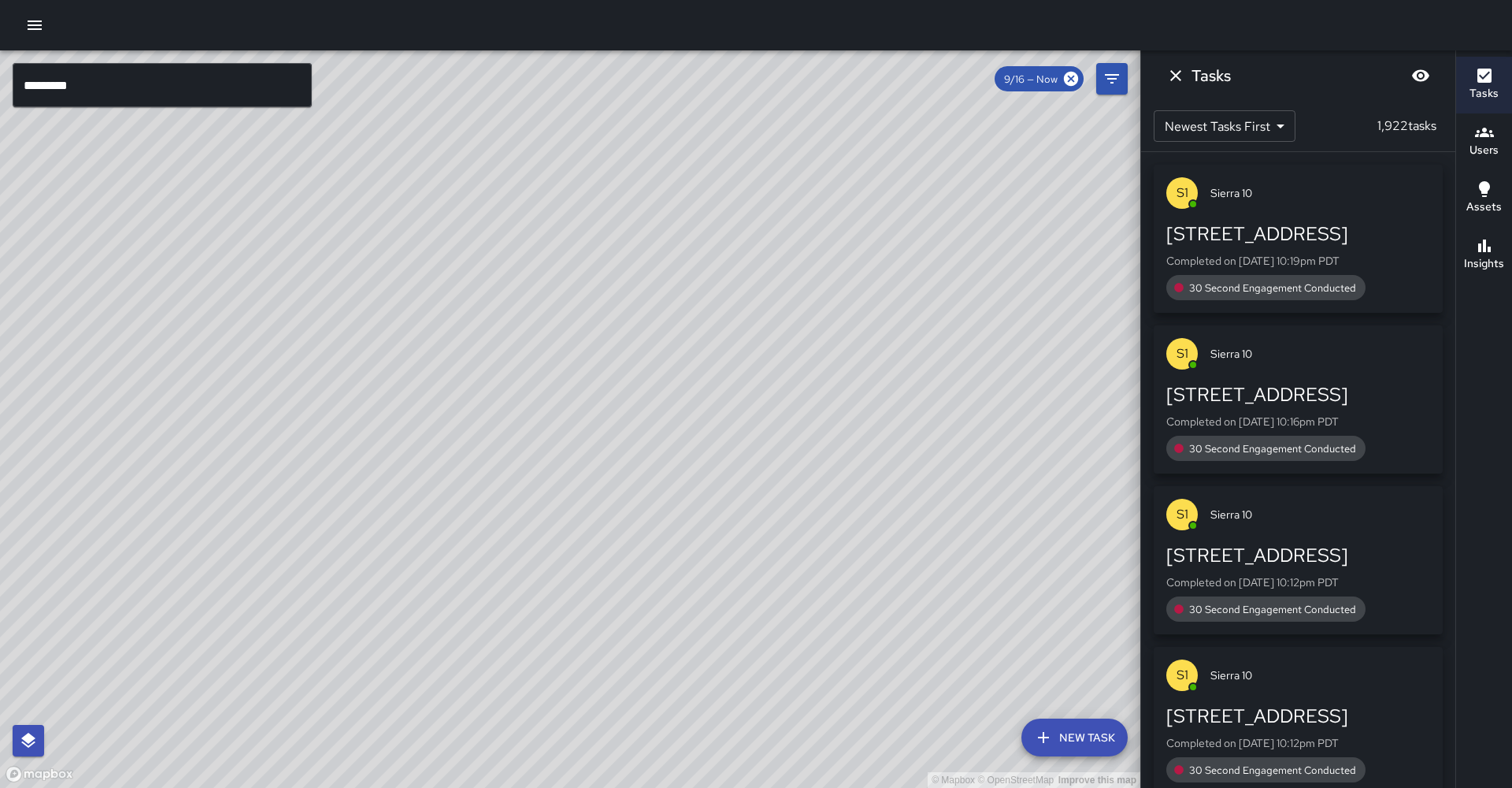
drag, startPoint x: 847, startPoint y: 256, endPoint x: 779, endPoint y: 274, distance: 70.3
click at [694, 274] on div "© Mapbox © OpenStreetMap Improve this map" at bounding box center [570, 419] width 1140 height 737
drag, startPoint x: 961, startPoint y: 312, endPoint x: 862, endPoint y: 341, distance: 103.2
click at [694, 343] on div "© Mapbox © OpenStreetMap Improve this map" at bounding box center [570, 419] width 1140 height 737
click at [180, 76] on input "*********" at bounding box center [162, 85] width 299 height 44
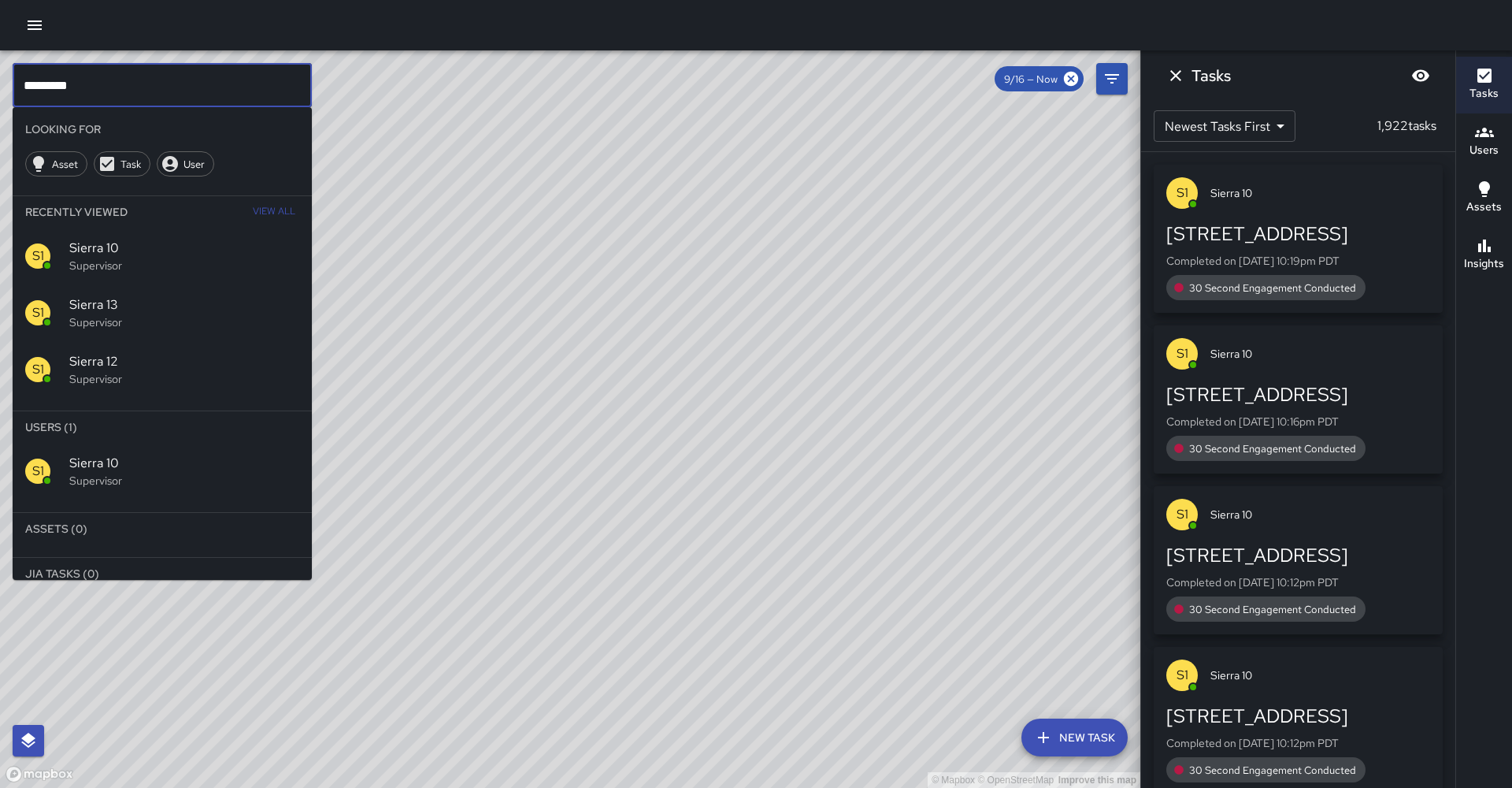
click at [194, 239] on span "Sierra 10" at bounding box center [184, 248] width 230 height 19
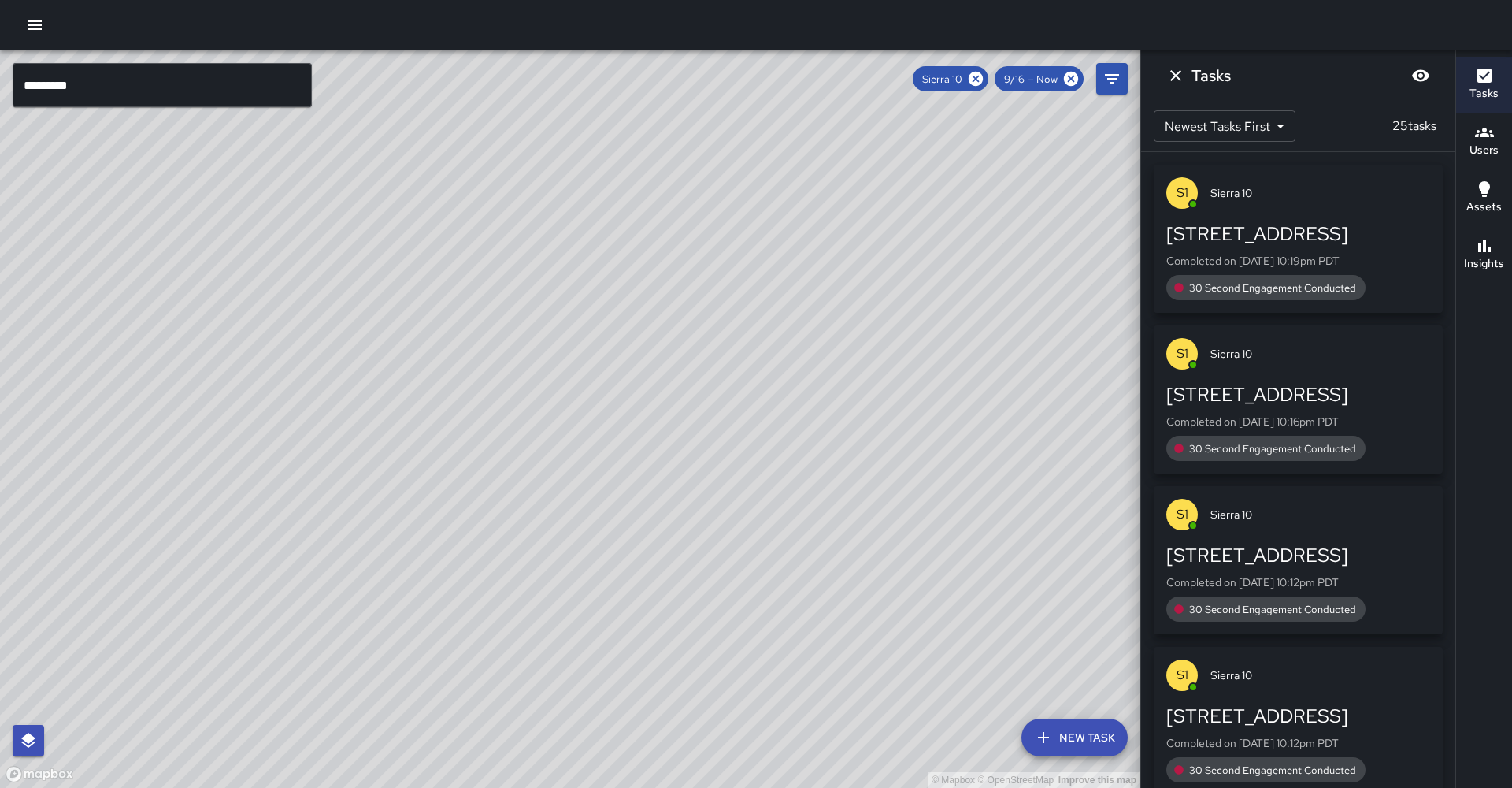
drag, startPoint x: 796, startPoint y: 376, endPoint x: 914, endPoint y: 263, distance: 163.4
click at [694, 261] on div "© Mapbox © OpenStreetMap Improve this map" at bounding box center [570, 419] width 1140 height 737
drag, startPoint x: 680, startPoint y: 512, endPoint x: 661, endPoint y: 506, distance: 19.9
click at [661, 509] on div "© Mapbox © OpenStreetMap Improve this map" at bounding box center [570, 419] width 1140 height 737
click at [694, 255] on icon "button" at bounding box center [1484, 246] width 19 height 19
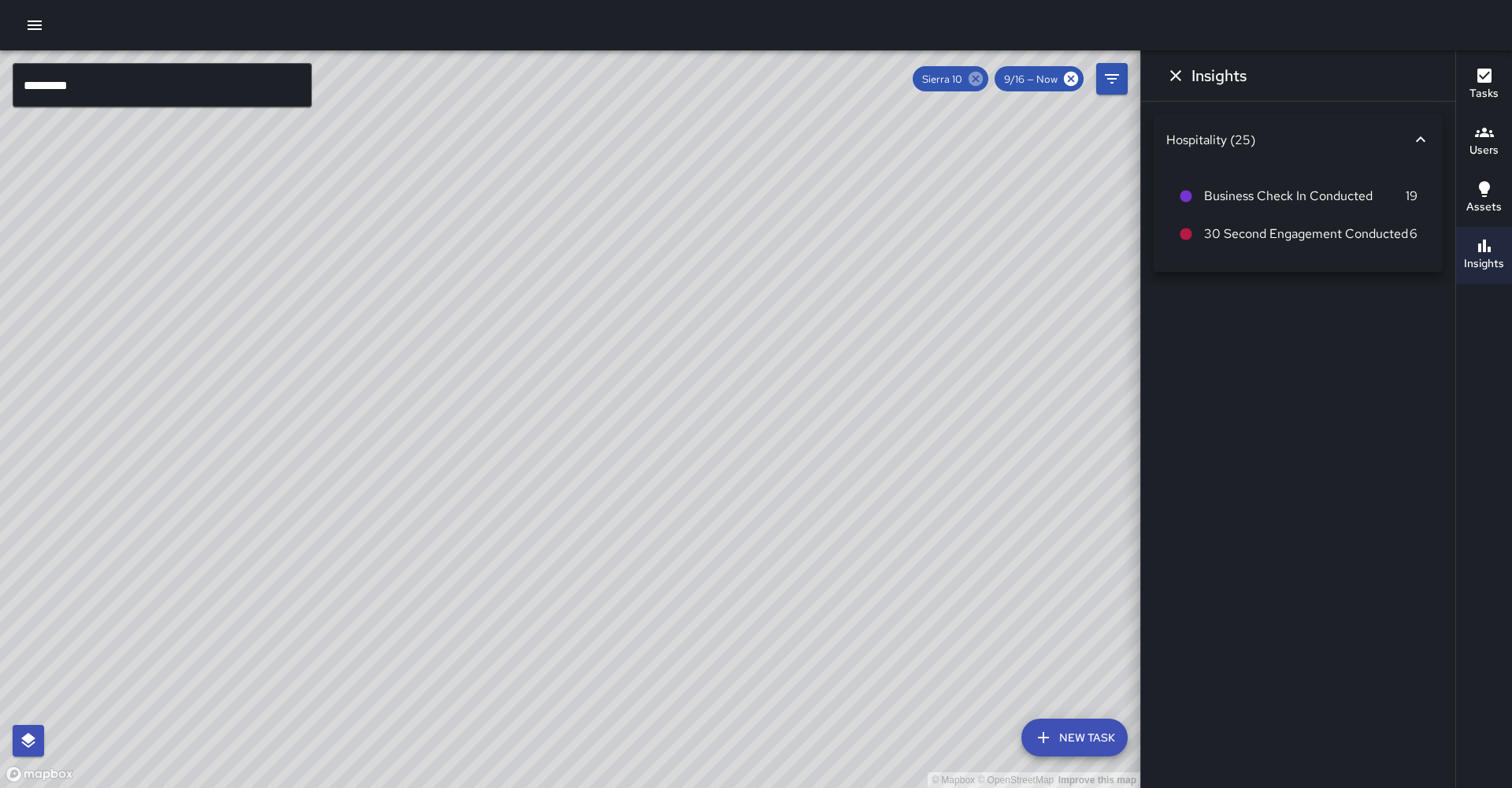
click at [694, 78] on icon at bounding box center [975, 78] width 17 height 17
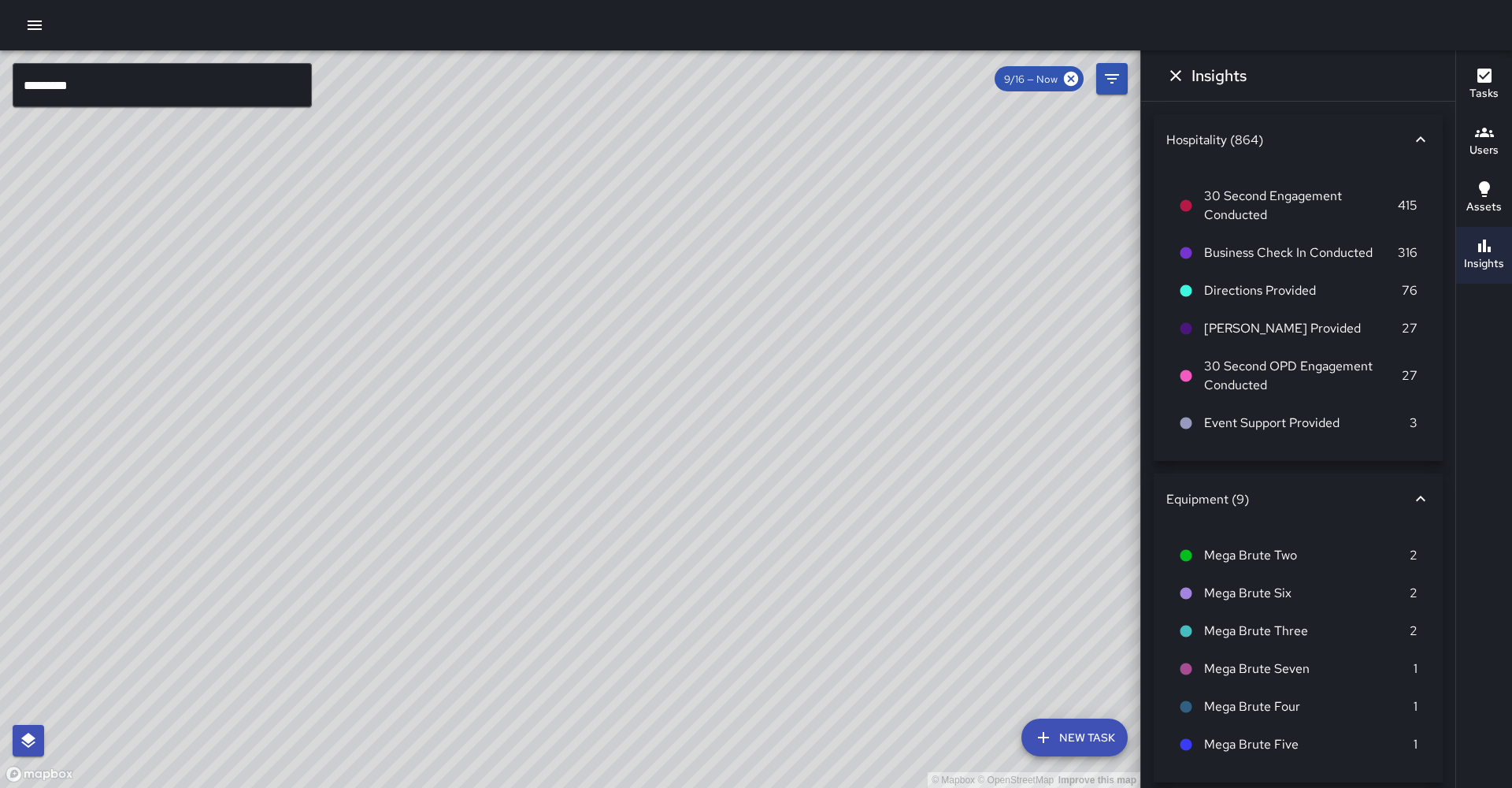
click at [161, 95] on input "*********" at bounding box center [162, 85] width 299 height 44
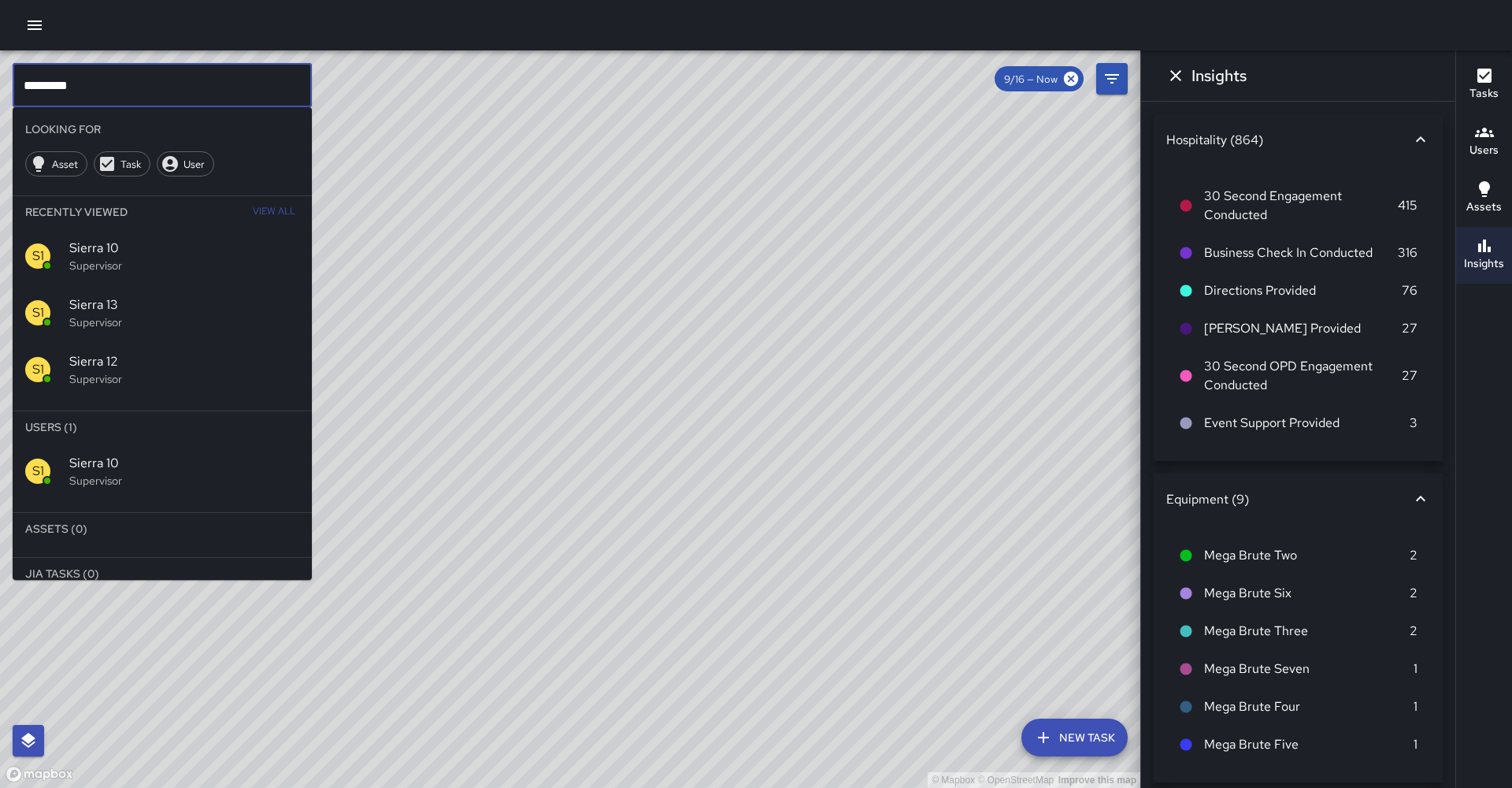
click at [160, 94] on input "*********" at bounding box center [162, 85] width 299 height 44
click at [103, 454] on span "Sierra 8" at bounding box center [184, 463] width 230 height 19
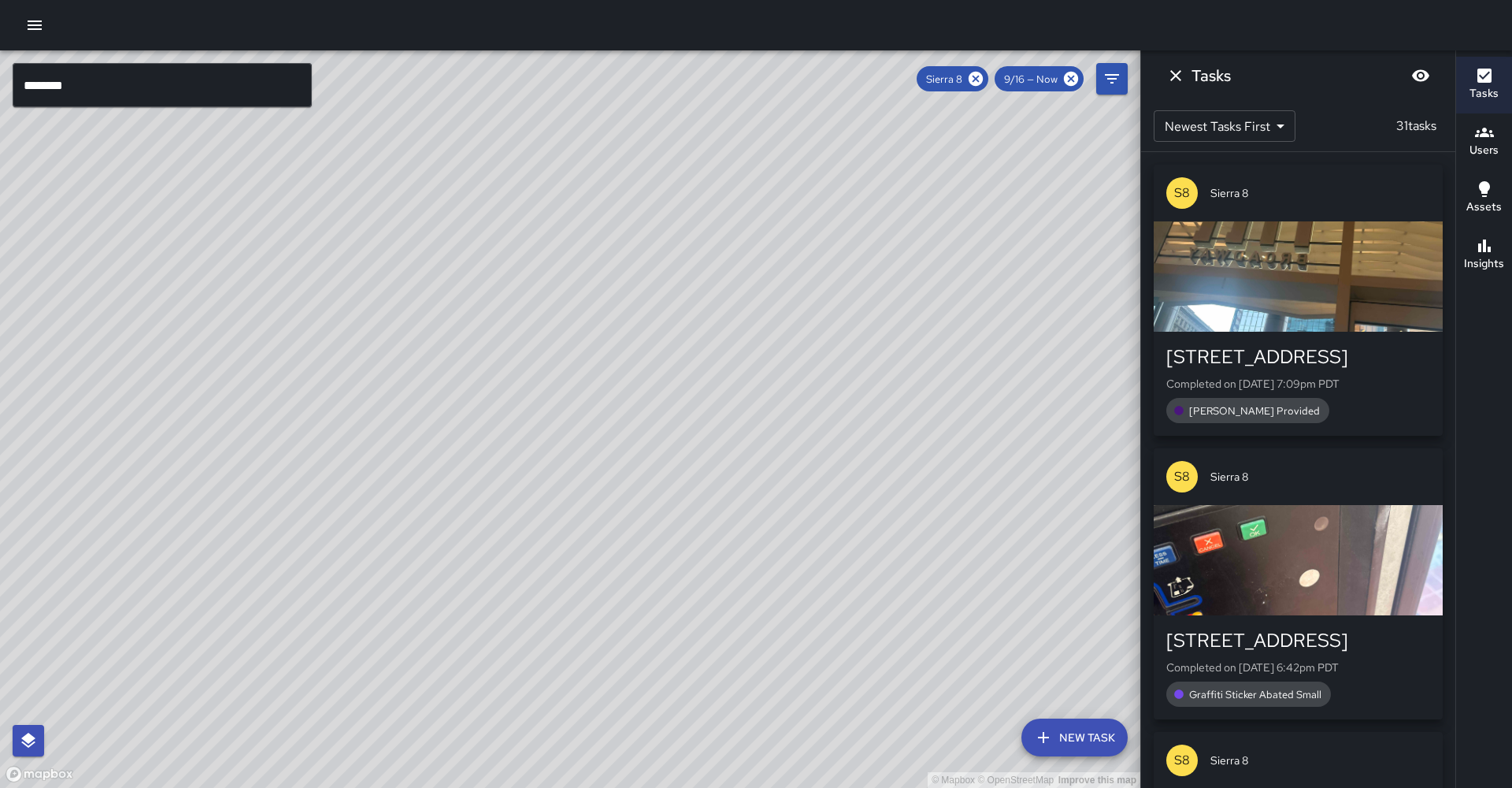
drag, startPoint x: 806, startPoint y: 367, endPoint x: 794, endPoint y: 493, distance: 126.6
click at [694, 191] on div "© Mapbox © OpenStreetMap Improve this map" at bounding box center [570, 419] width 1140 height 737
drag, startPoint x: 778, startPoint y: 497, endPoint x: 905, endPoint y: 358, distance: 188.3
click at [694, 355] on div "© Mapbox © OpenStreetMap Improve this map" at bounding box center [570, 419] width 1140 height 737
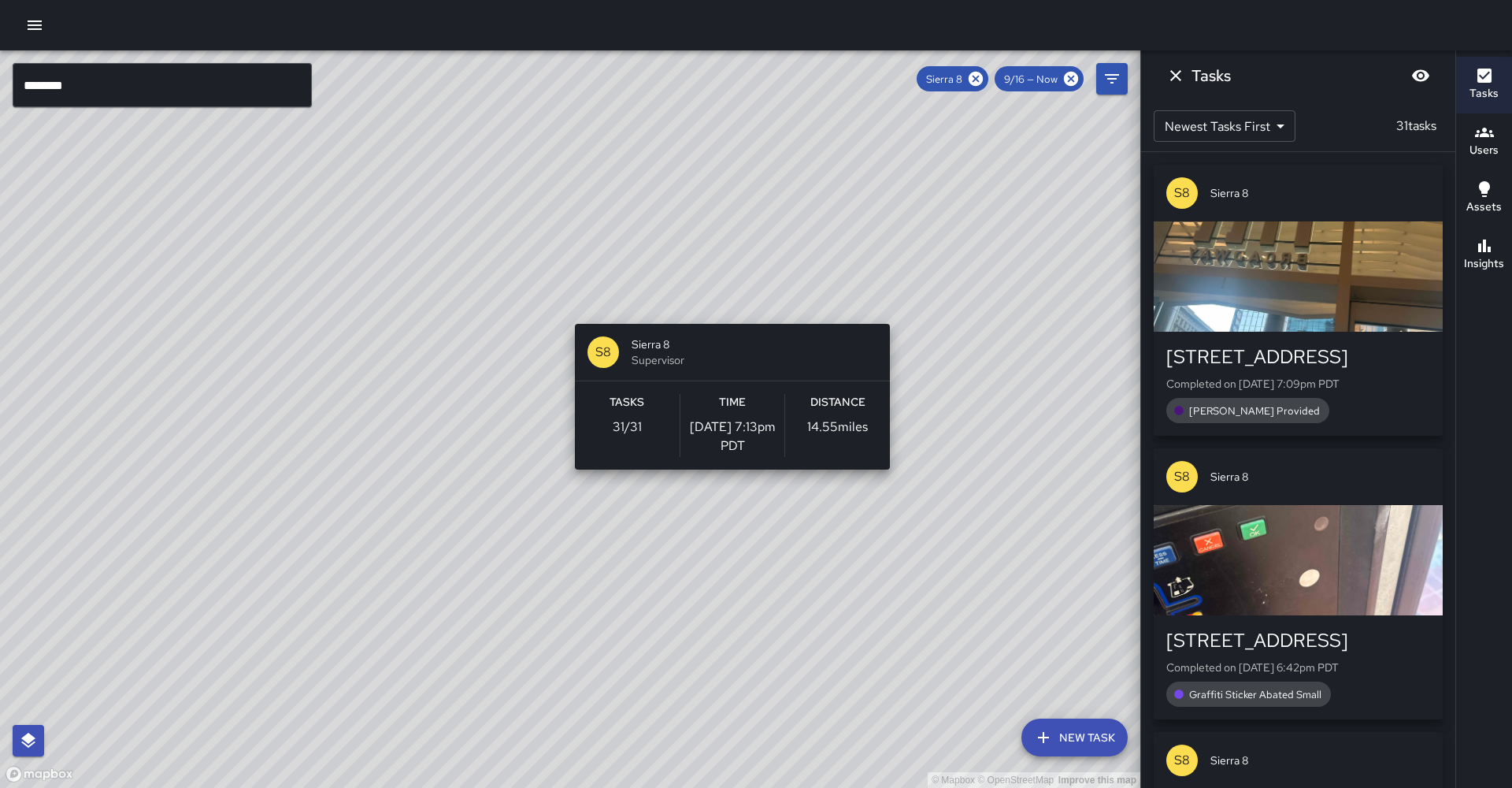
click at [694, 314] on div "© Mapbox © OpenStreetMap Improve this map S8 Sierra 8 Supervisor Tasks 31 / 31 …" at bounding box center [570, 419] width 1140 height 737
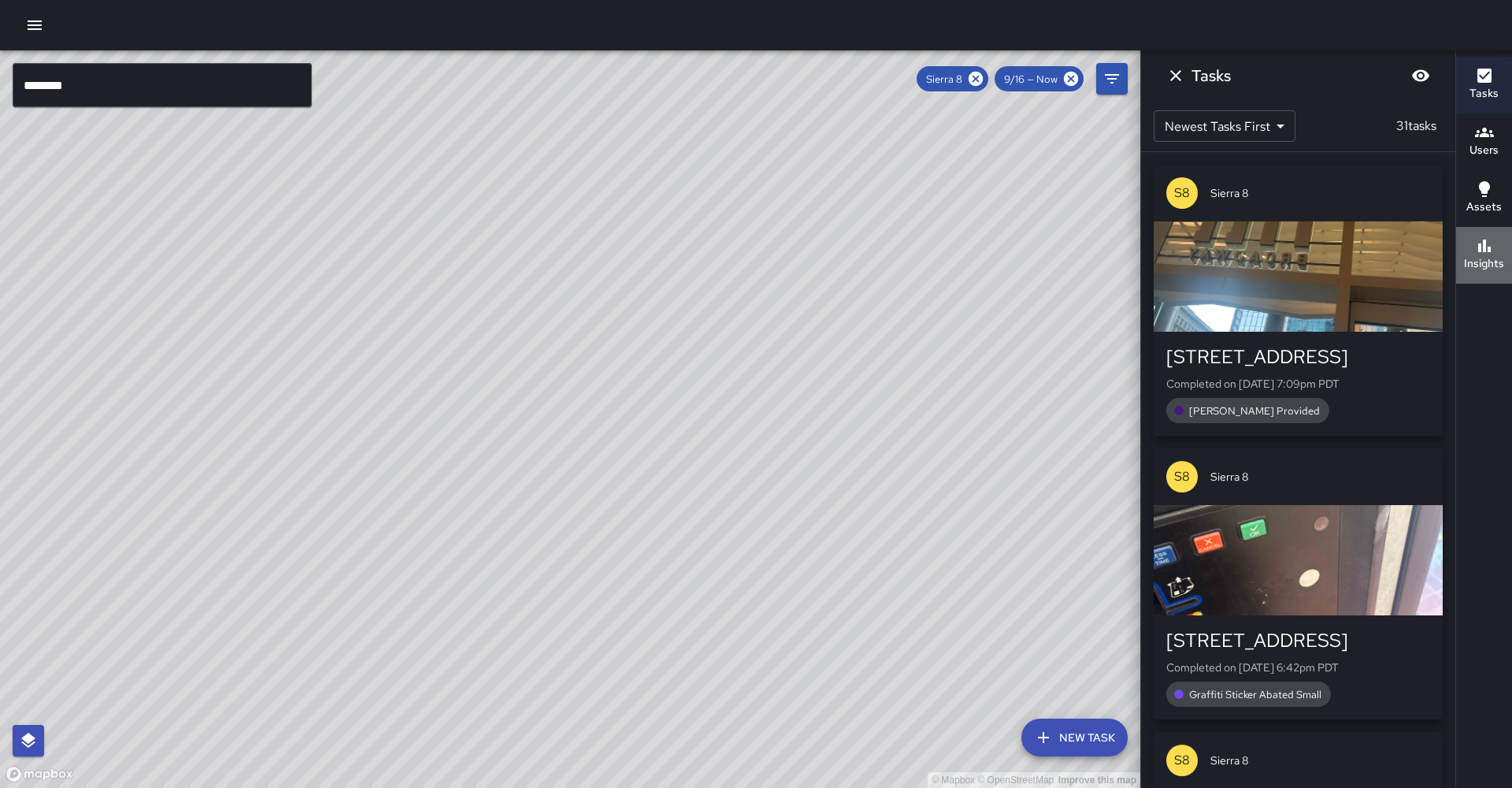
drag, startPoint x: 1492, startPoint y: 248, endPoint x: 1483, endPoint y: 251, distance: 9.5
click at [694, 248] on icon "button" at bounding box center [1484, 246] width 19 height 19
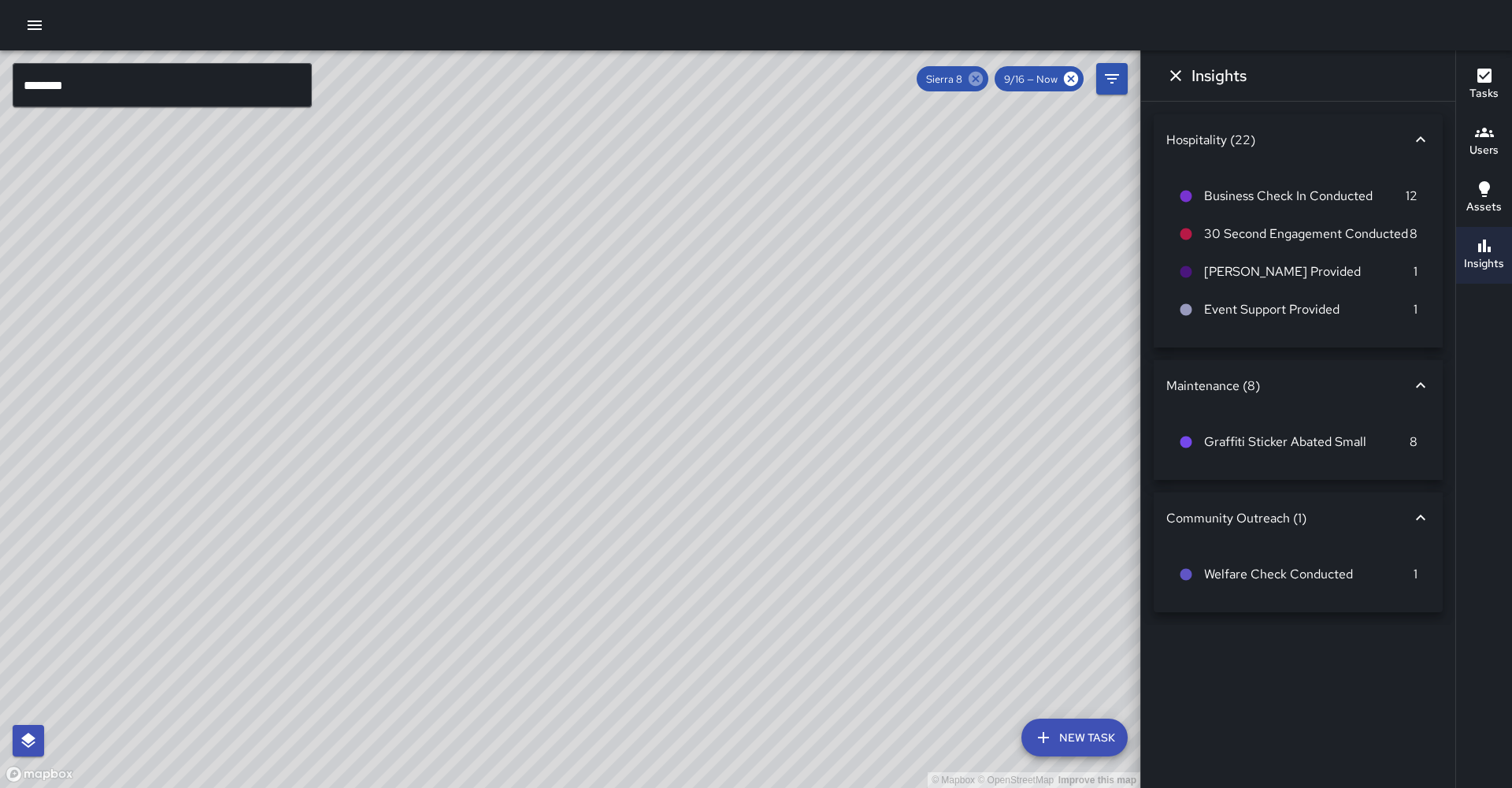
click at [694, 83] on icon at bounding box center [976, 79] width 14 height 14
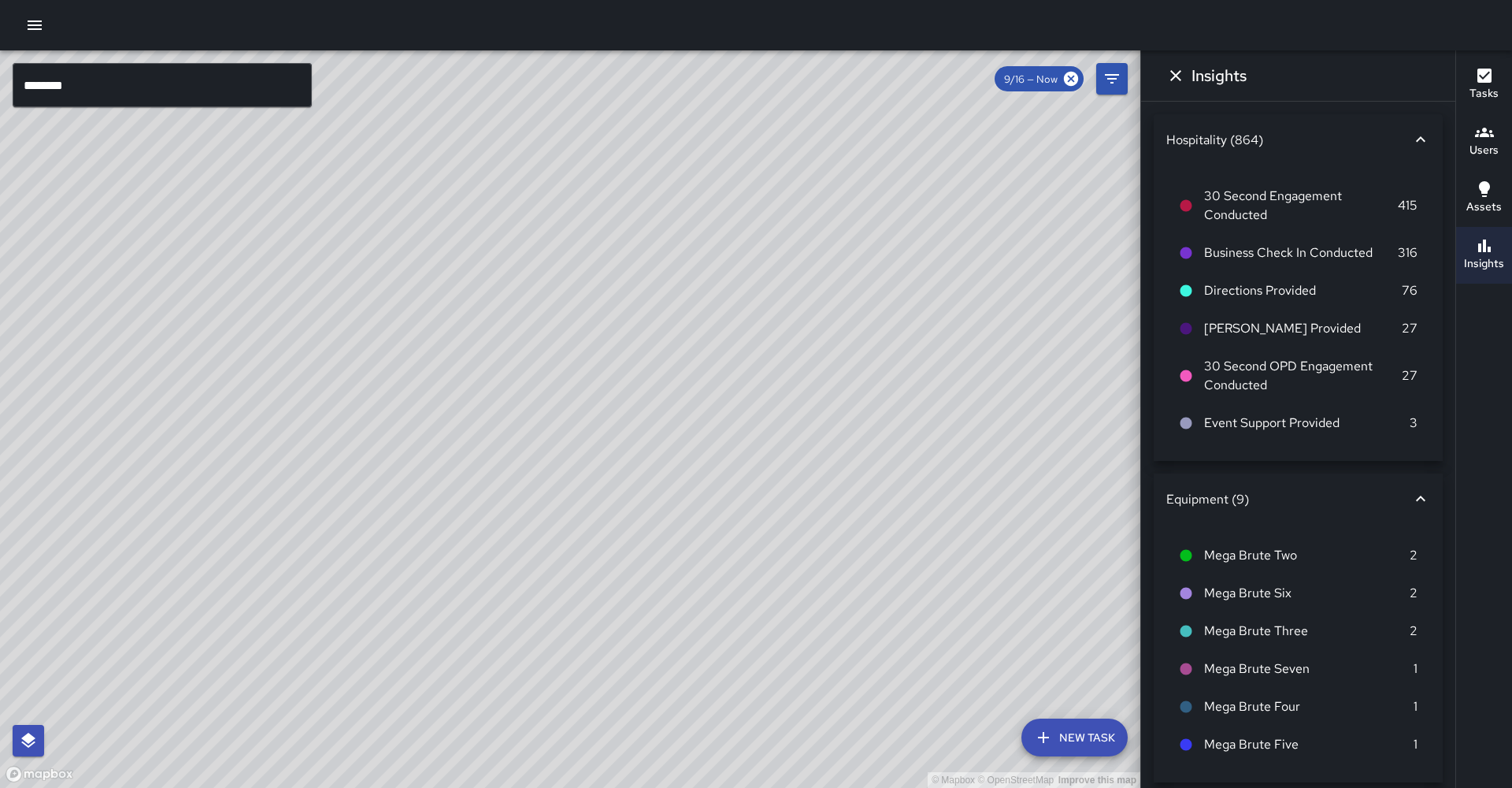
drag, startPoint x: 934, startPoint y: 271, endPoint x: 834, endPoint y: 476, distance: 228.1
click at [694, 479] on div "© Mapbox © OpenStreetMap Improve this map" at bounding box center [570, 419] width 1140 height 737
drag, startPoint x: 911, startPoint y: 400, endPoint x: 842, endPoint y: 486, distance: 110.3
click at [694, 524] on div "© Mapbox © OpenStreetMap Improve this map" at bounding box center [570, 419] width 1140 height 737
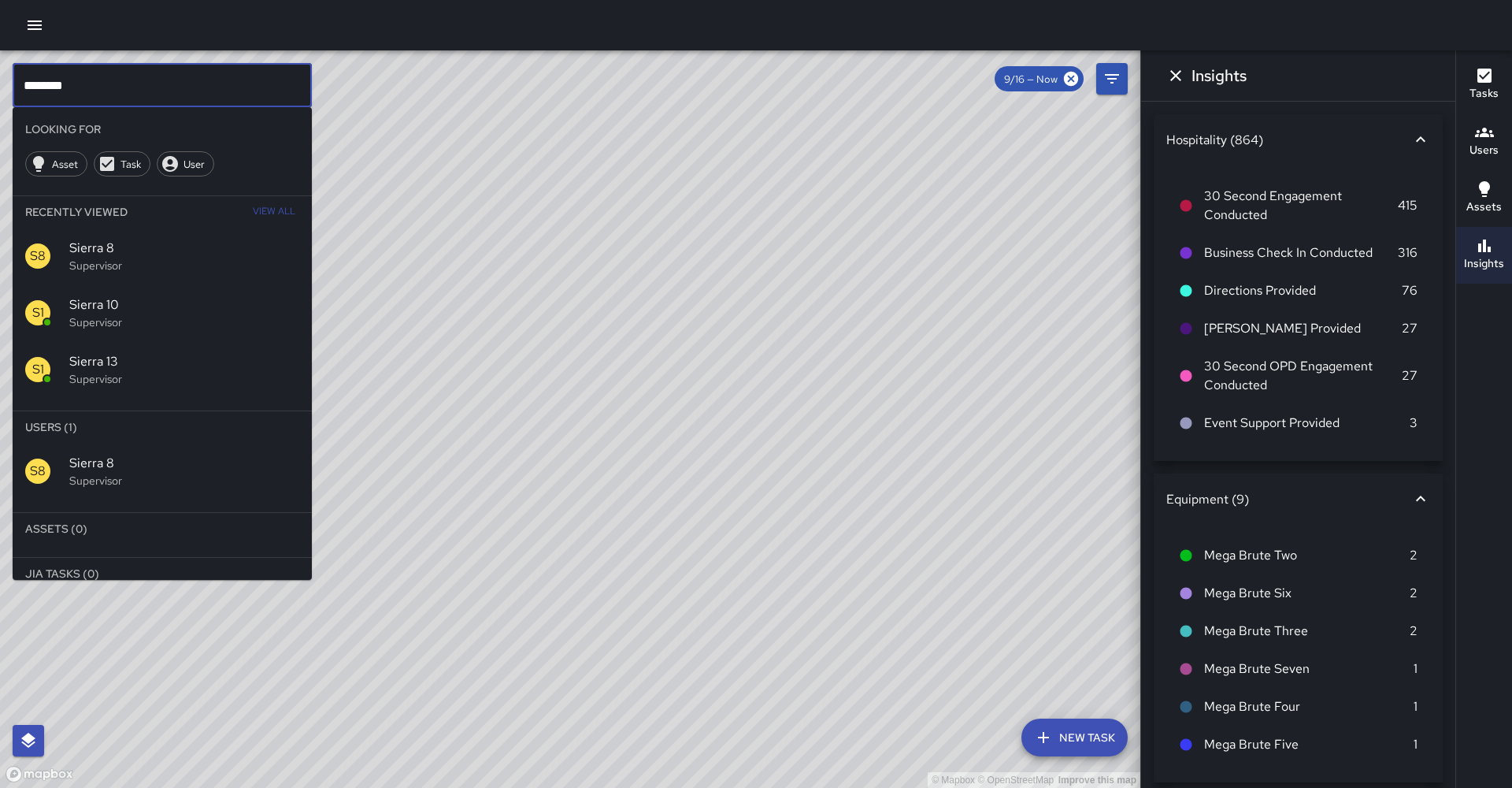
click at [101, 82] on input "********" at bounding box center [162, 85] width 299 height 44
type input "********"
click at [161, 154] on icon at bounding box center [170, 163] width 19 height 19
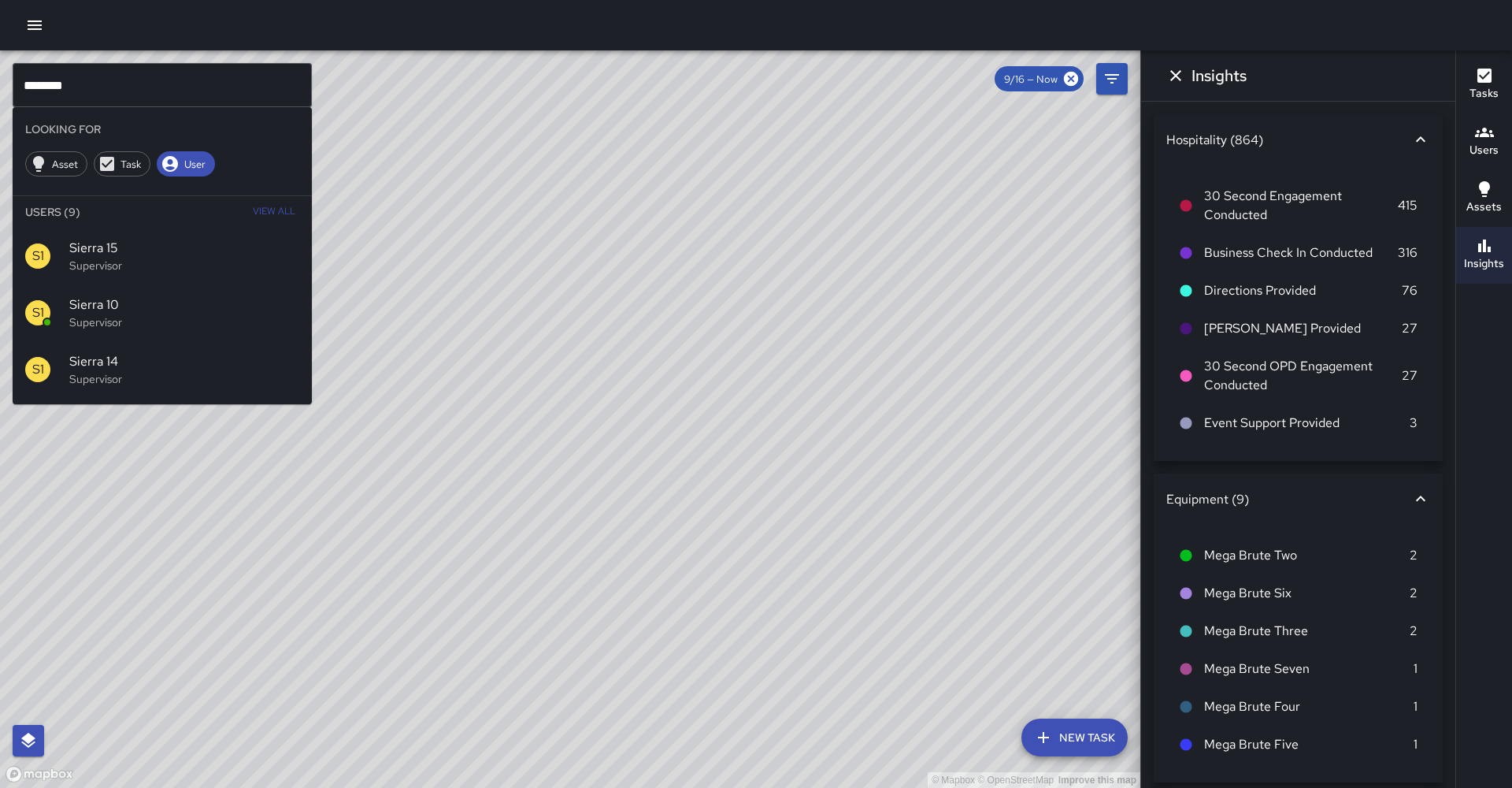
drag, startPoint x: 894, startPoint y: 238, endPoint x: 601, endPoint y: 463, distance: 369.4
click at [601, 463] on div "© Mapbox © OpenStreetMap Improve this map" at bounding box center [570, 419] width 1140 height 737
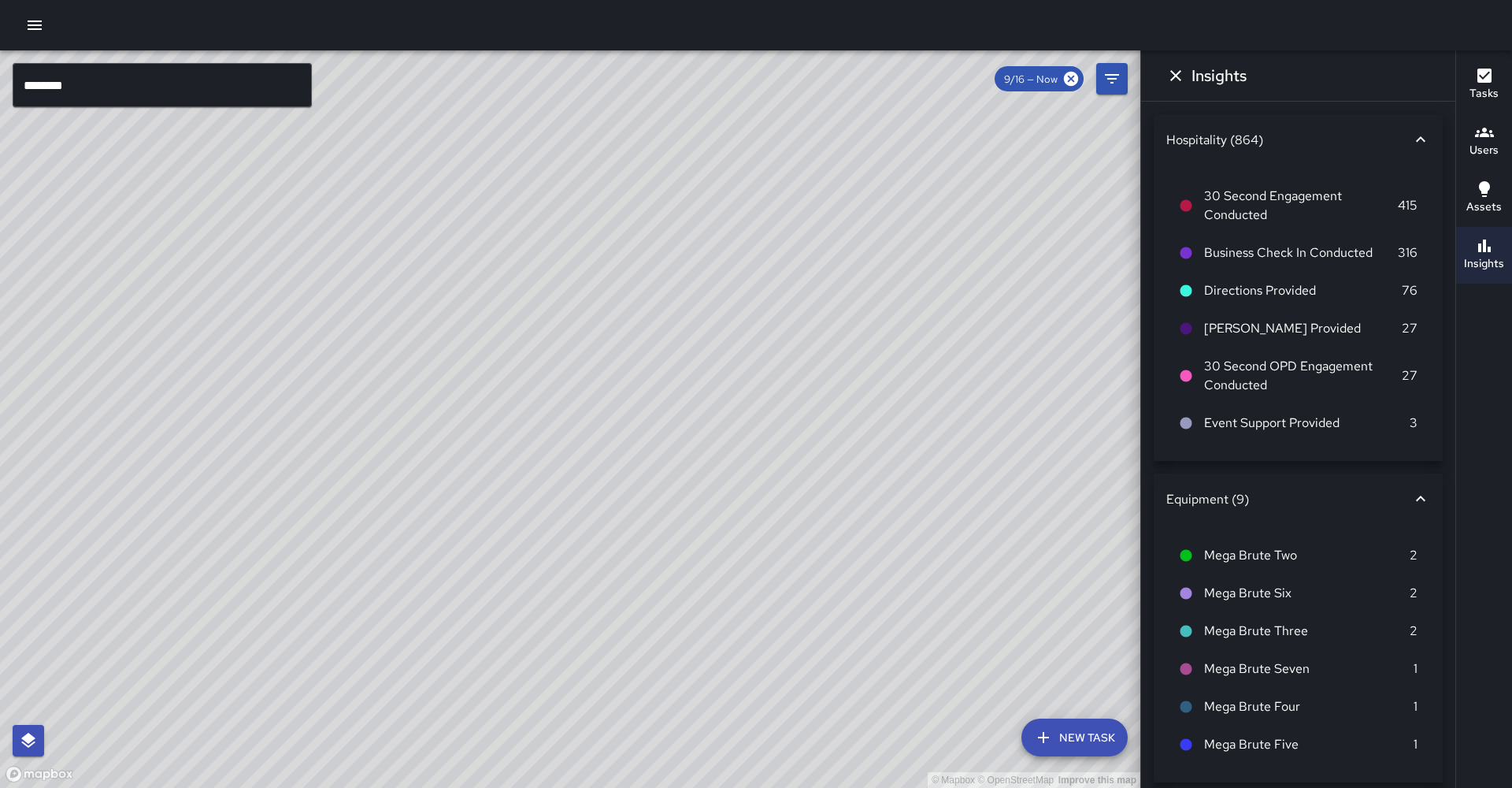
drag, startPoint x: 733, startPoint y: 331, endPoint x: 691, endPoint y: 464, distance: 139.5
click at [691, 464] on div "© Mapbox © OpenStreetMap Improve this map" at bounding box center [570, 419] width 1140 height 737
drag, startPoint x: 646, startPoint y: 491, endPoint x: 723, endPoint y: 368, distance: 145.1
click at [694, 368] on div "© Mapbox © OpenStreetMap Improve this map" at bounding box center [570, 419] width 1140 height 737
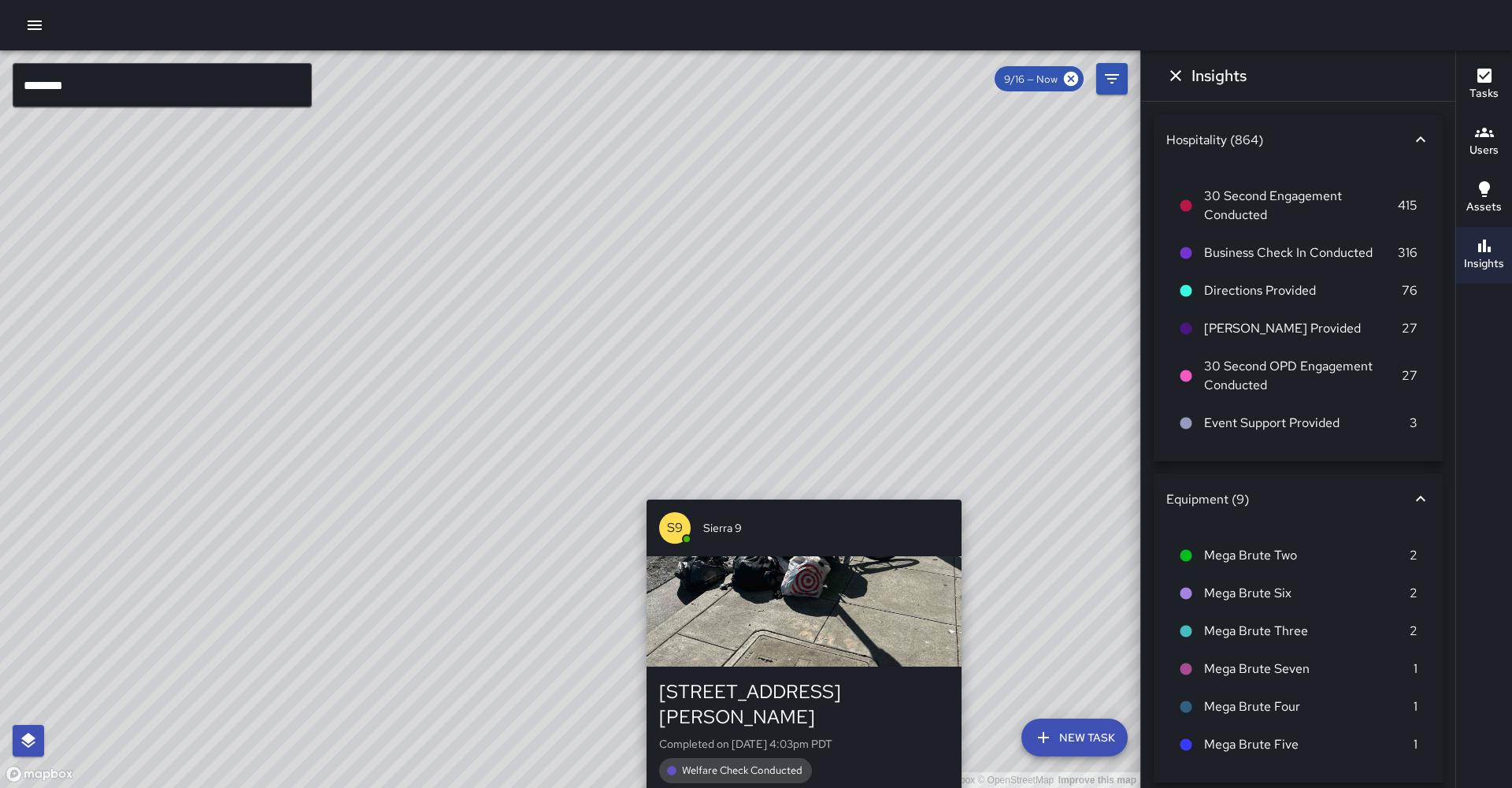
click at [694, 490] on div "© Mapbox © OpenStreetMap Improve this map S9 Sierra 9 2121 Harrison Street Comp…" at bounding box center [570, 419] width 1140 height 737
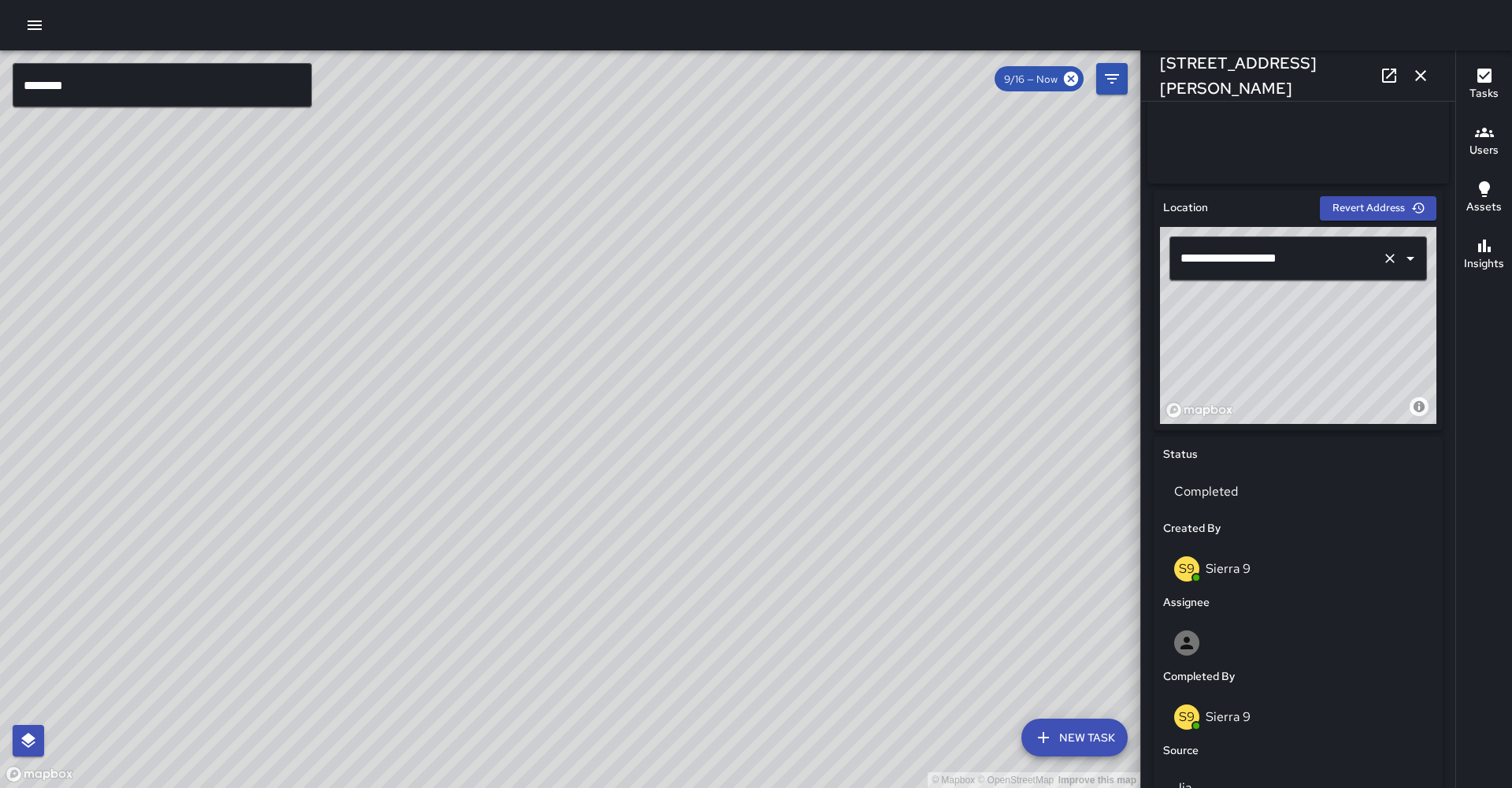
scroll to position [427, 0]
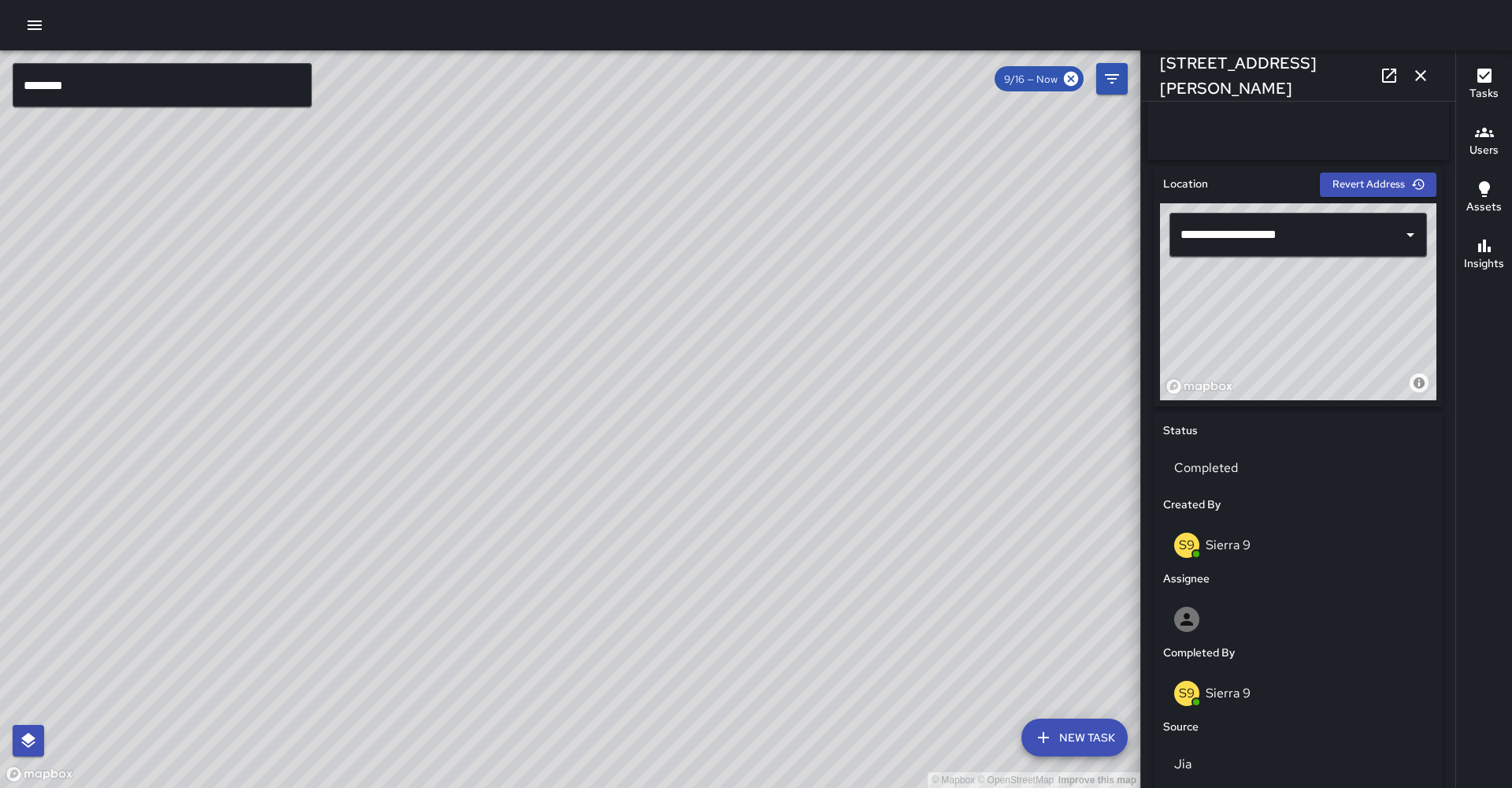
click at [611, 470] on div "© Mapbox © OpenStreetMap Improve this map" at bounding box center [570, 419] width 1140 height 737
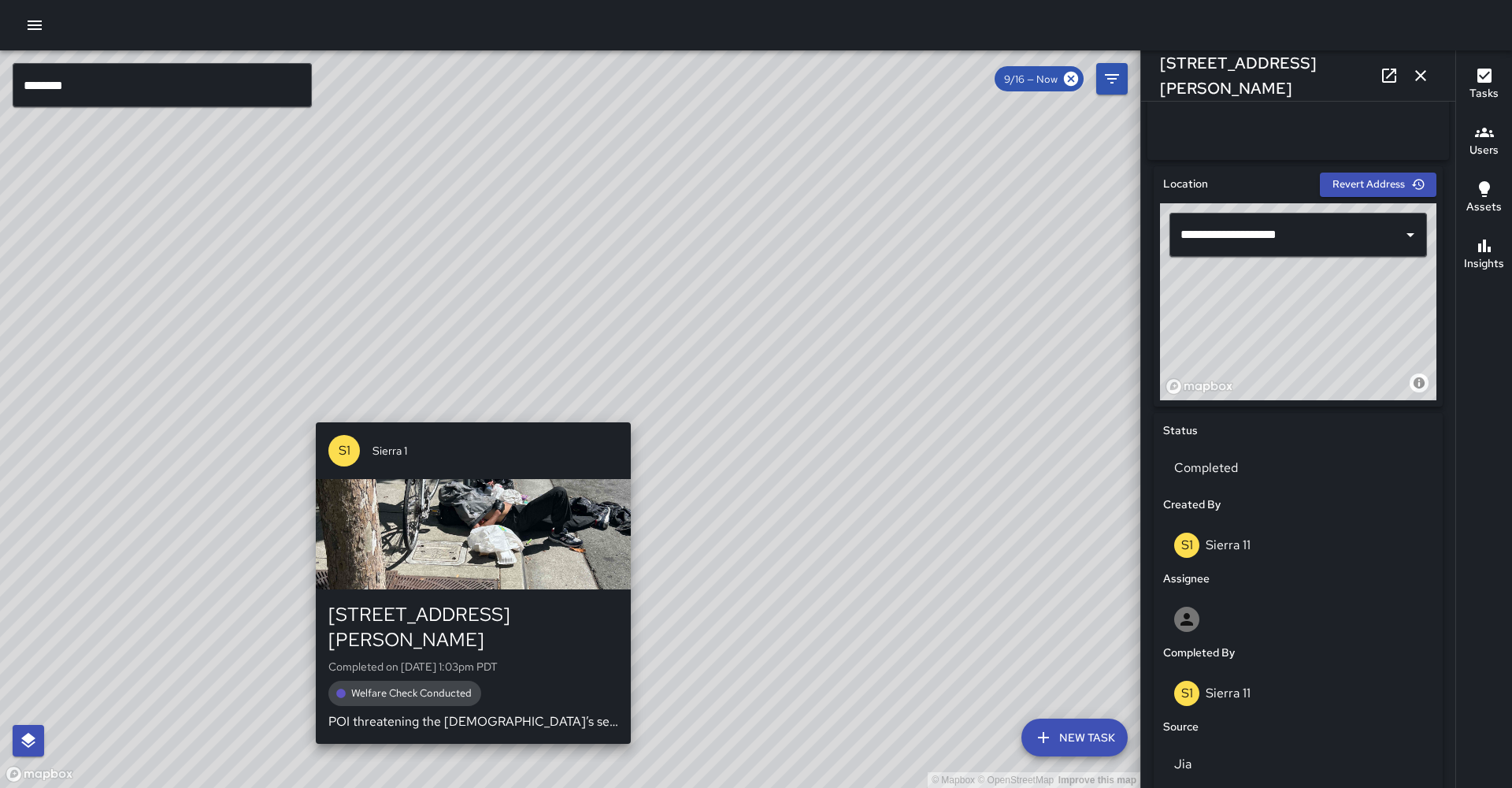
click at [464, 414] on div "© Mapbox © OpenStreetMap Improve this map S1 Sierra 1 344 Thomas L. Berkley Way…" at bounding box center [570, 419] width 1140 height 737
type input "**********"
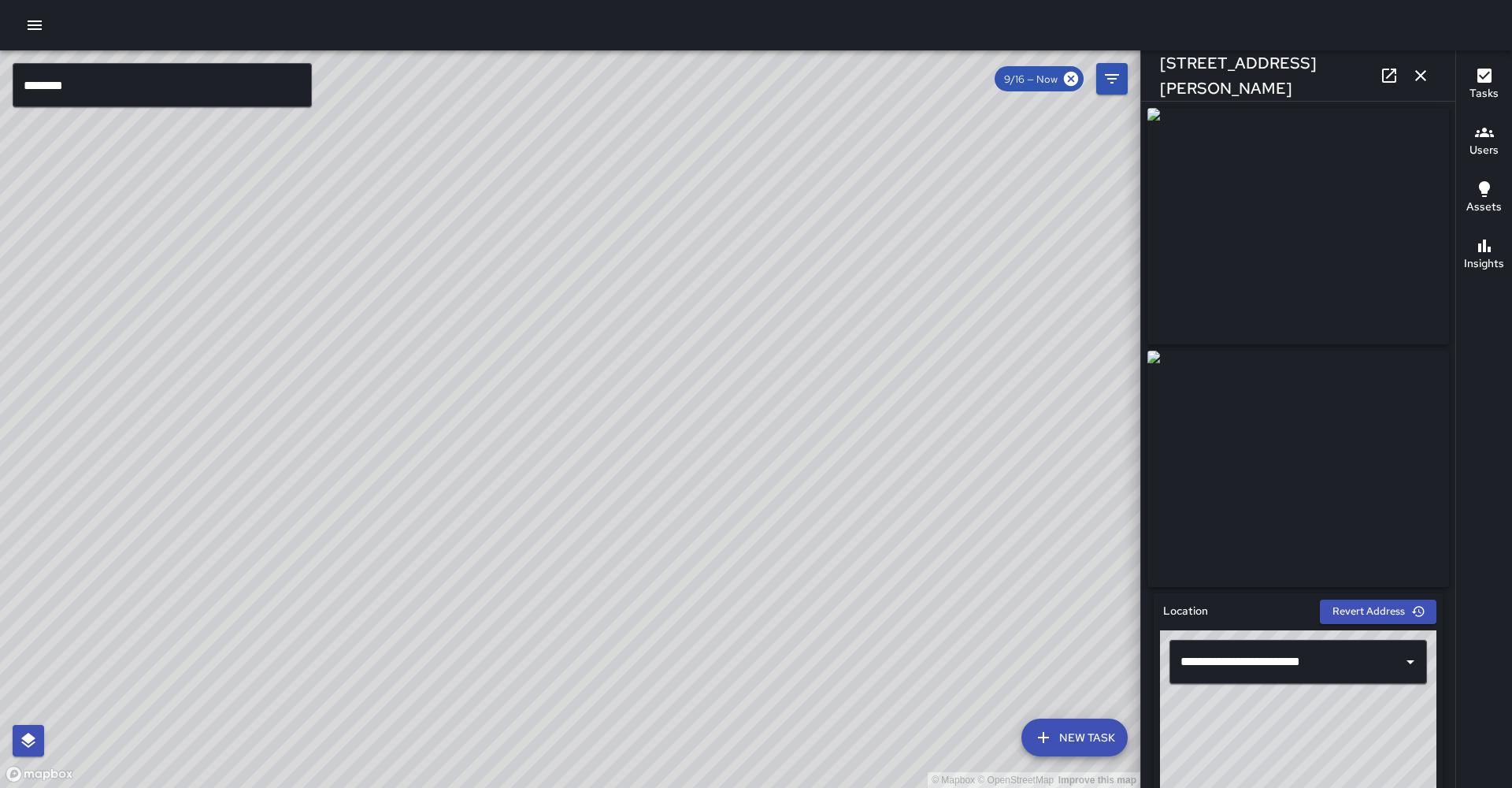
scroll to position [0, 0]
drag, startPoint x: 823, startPoint y: 312, endPoint x: 815, endPoint y: 326, distance: 16.1
click at [694, 313] on div "© Mapbox © OpenStreetMap Improve this map" at bounding box center [570, 419] width 1140 height 737
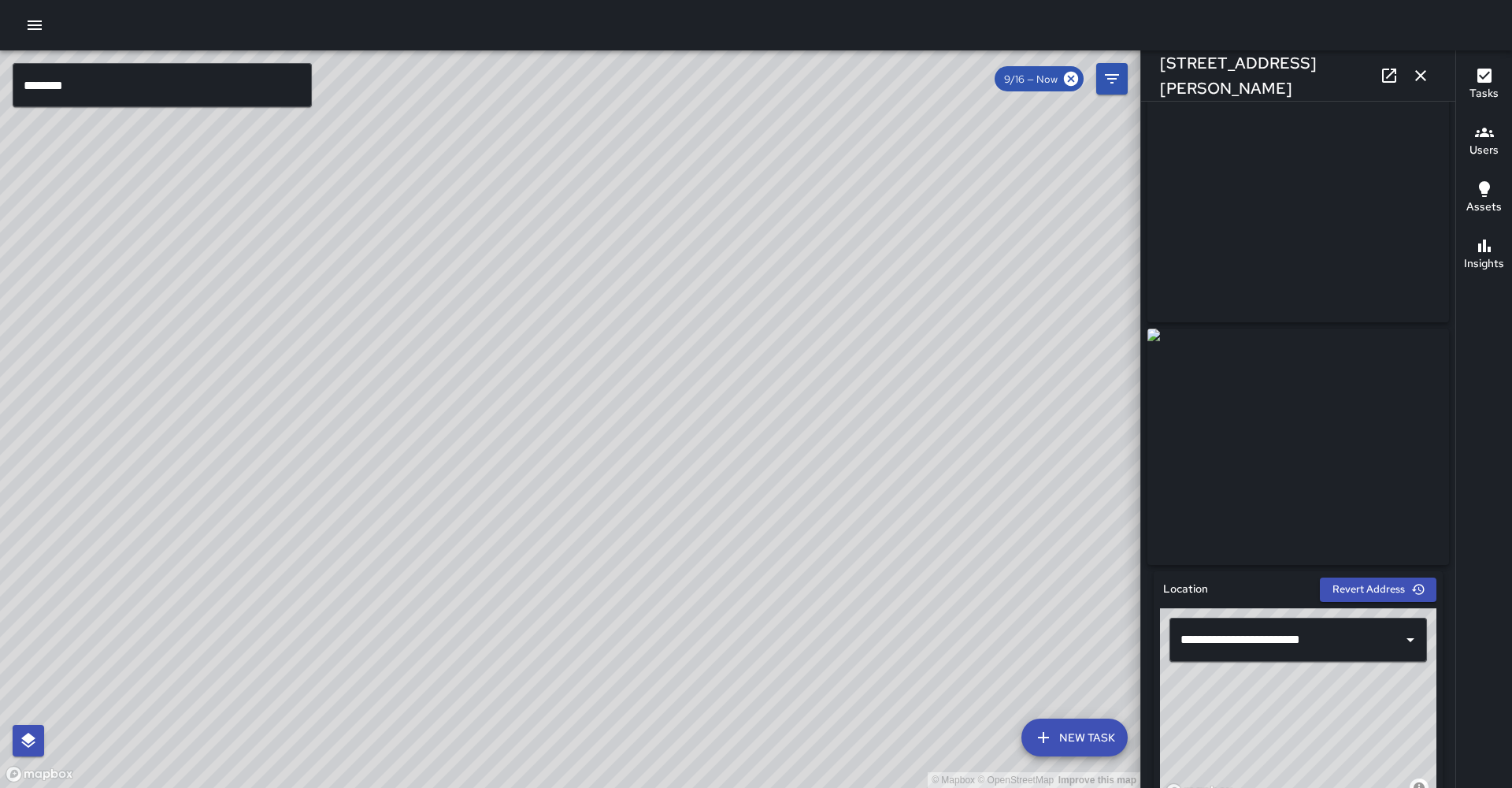
scroll to position [27, 0]
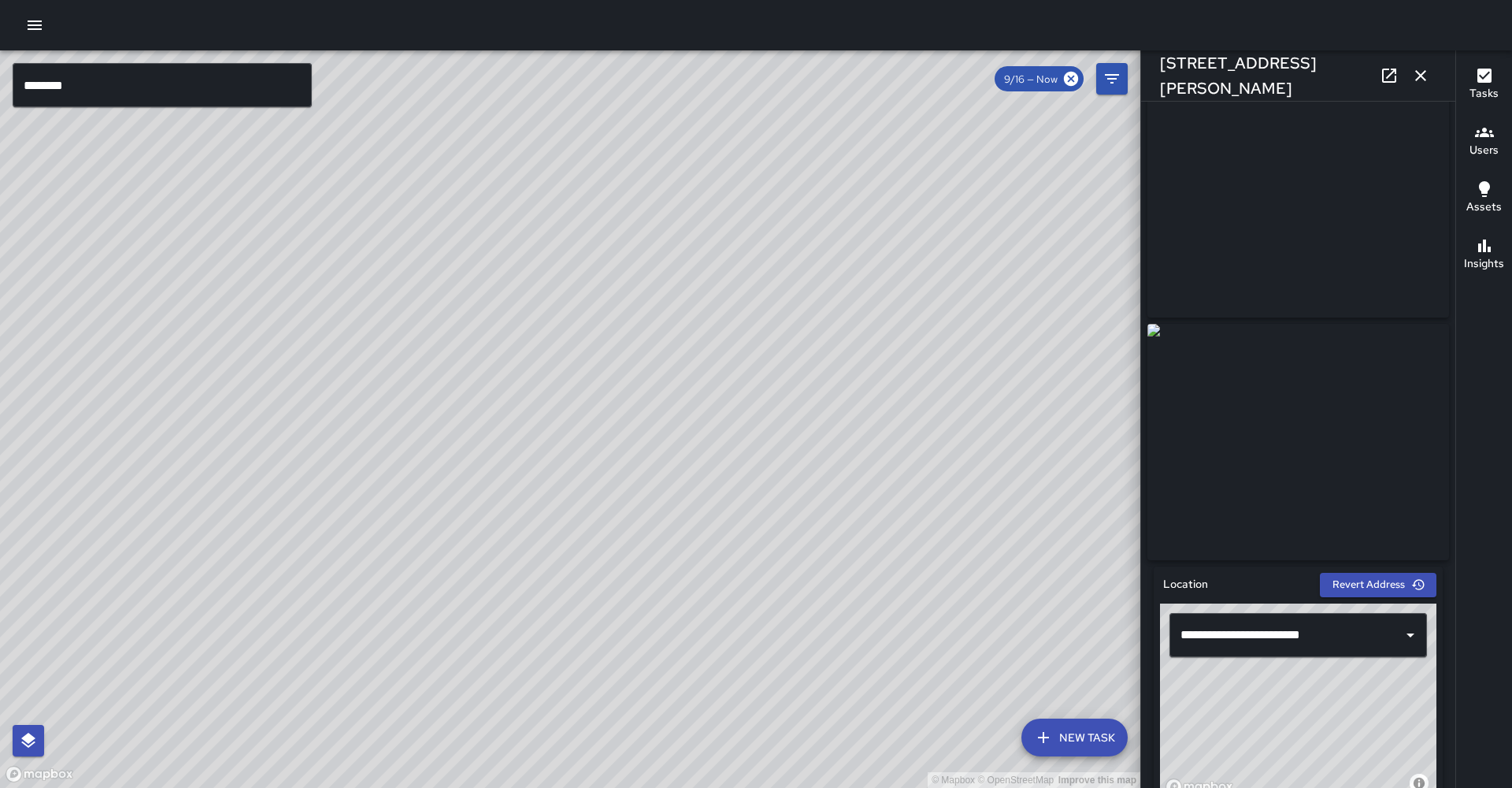
click at [694, 69] on icon "button" at bounding box center [1420, 76] width 19 height 19
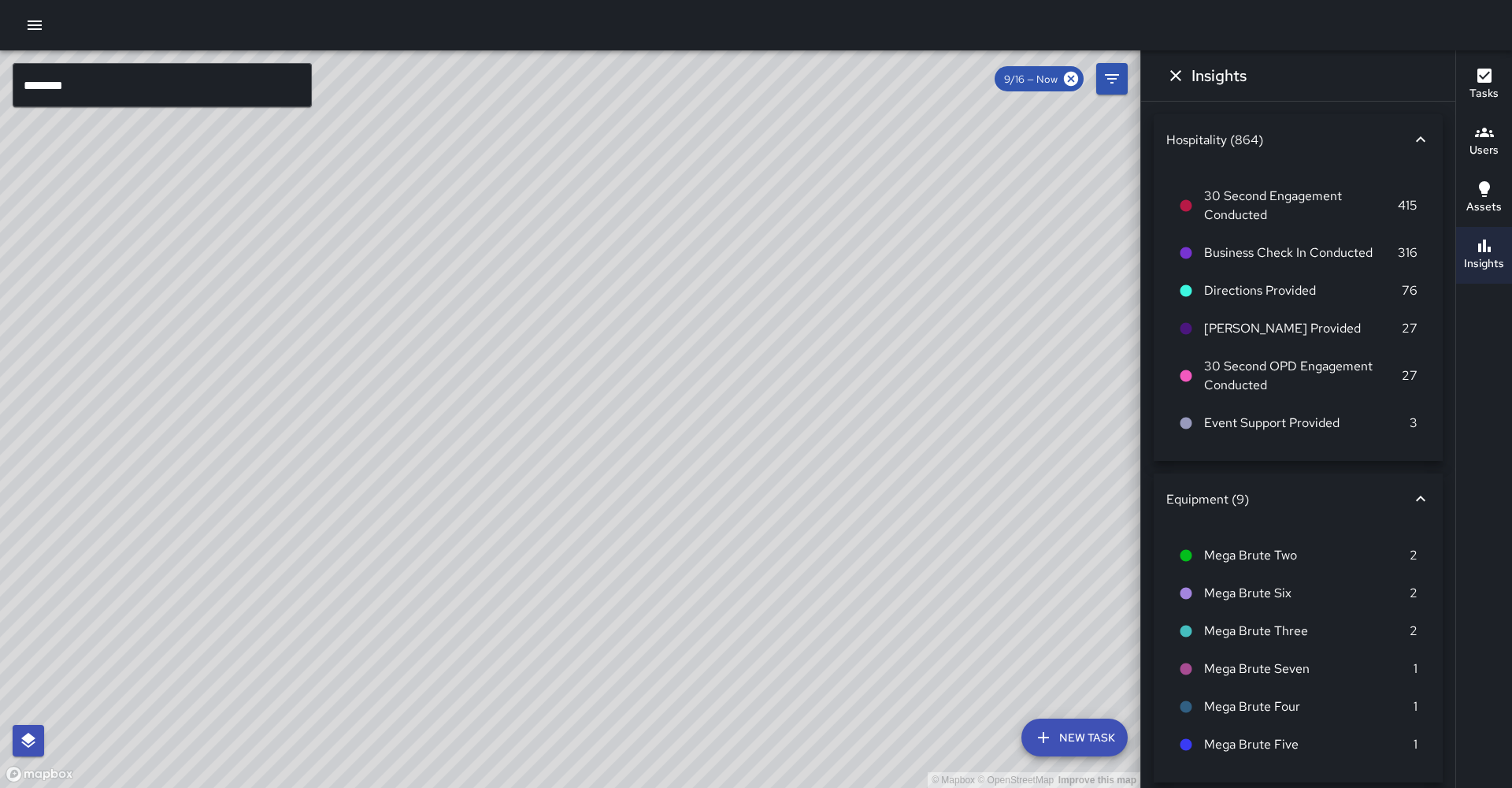
drag, startPoint x: 860, startPoint y: 212, endPoint x: 774, endPoint y: 326, distance: 142.8
click at [694, 336] on div "© Mapbox © OpenStreetMap Improve this map" at bounding box center [570, 419] width 1140 height 737
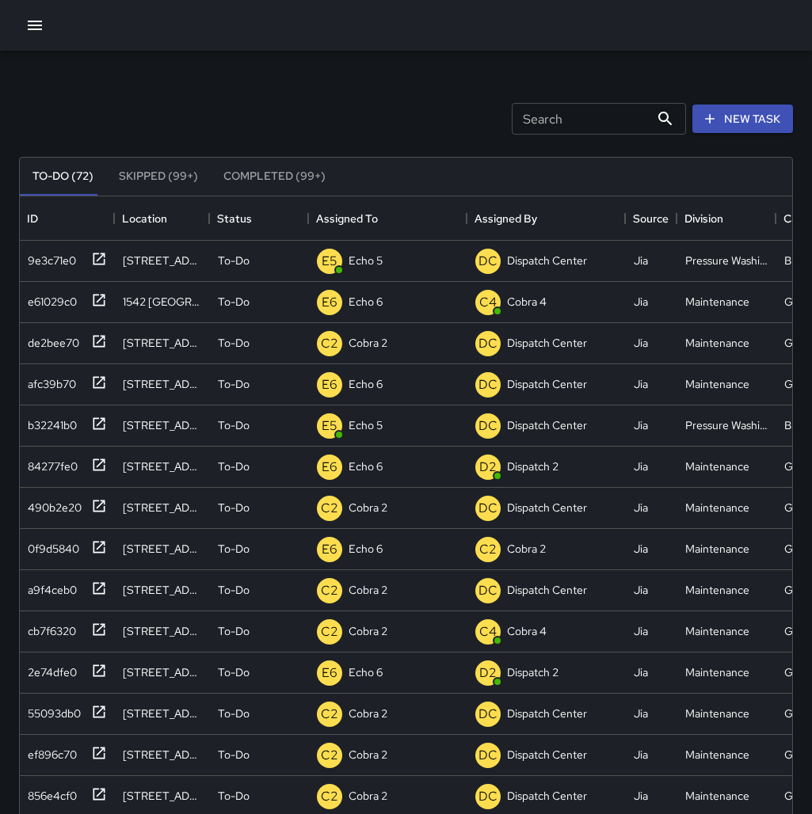
scroll to position [671, 772]
